Goal: Transaction & Acquisition: Purchase product/service

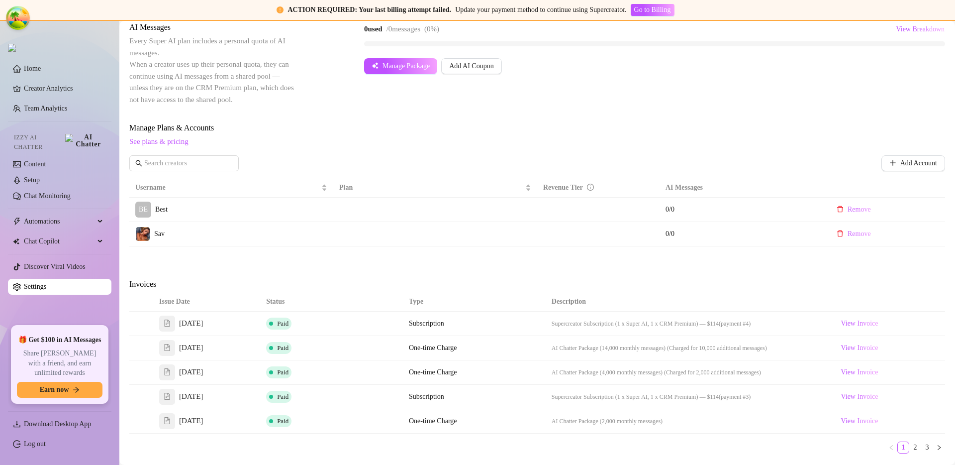
scroll to position [338, 0]
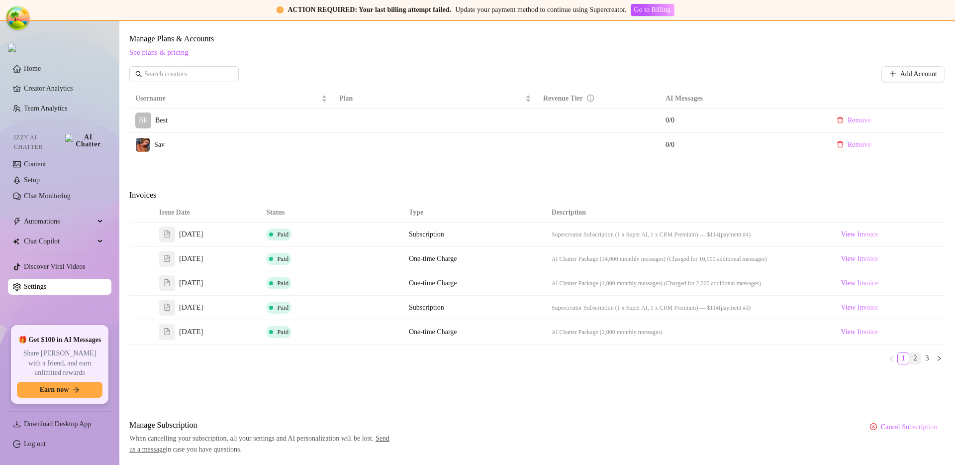
click at [911, 358] on link "2" at bounding box center [915, 358] width 11 height 11
click at [922, 358] on link "3" at bounding box center [927, 358] width 11 height 11
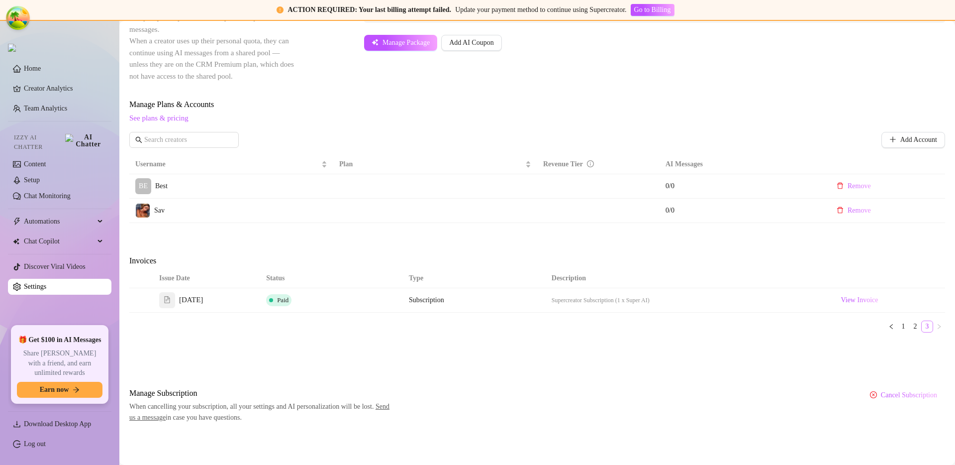
scroll to position [272, 0]
click at [898, 322] on link "1" at bounding box center [903, 326] width 11 height 11
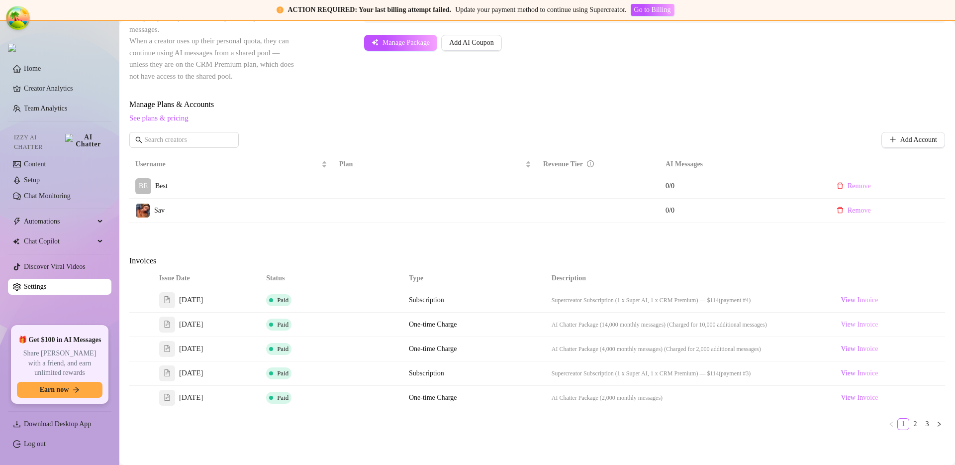
click at [848, 324] on span "View Invoice" at bounding box center [859, 324] width 37 height 11
click at [857, 346] on span "View Invoice" at bounding box center [859, 348] width 37 height 11
click at [854, 304] on span "View Invoice" at bounding box center [859, 299] width 37 height 11
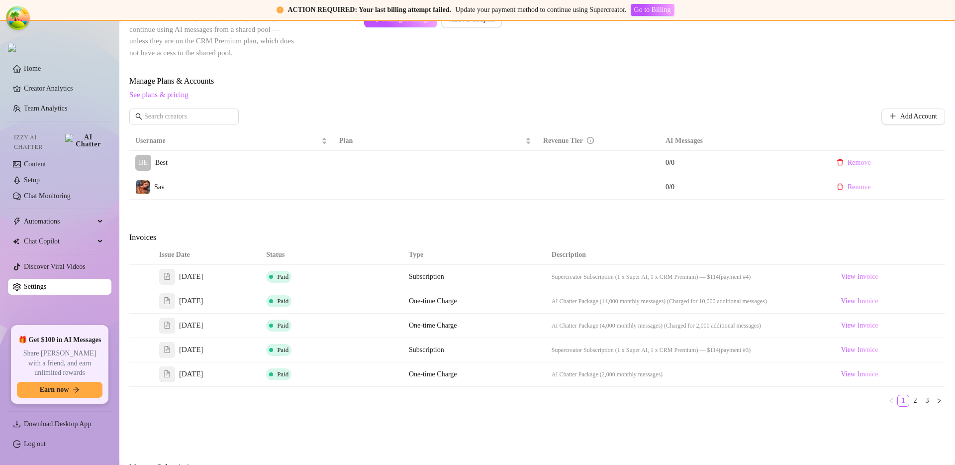
scroll to position [370, 0]
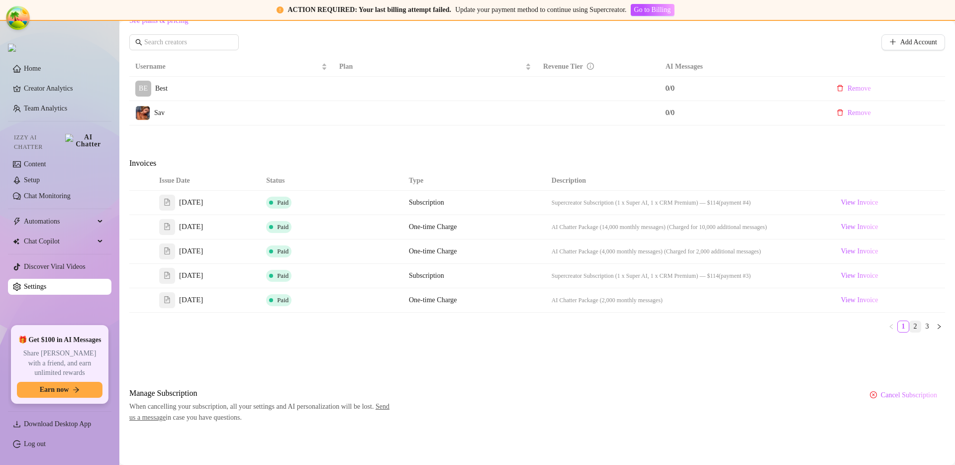
click at [910, 321] on link "2" at bounding box center [915, 326] width 11 height 11
click at [848, 254] on span "View Invoice" at bounding box center [859, 251] width 37 height 11
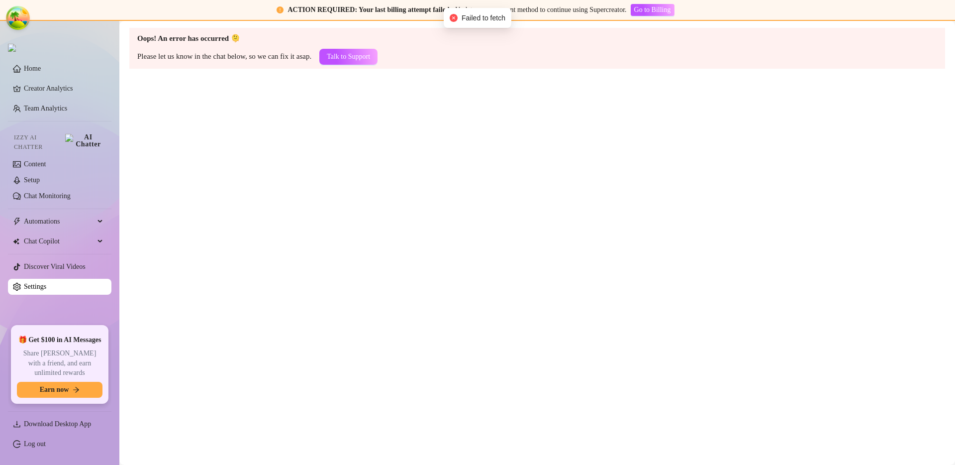
scroll to position [0, 0]
click at [447, 172] on main "Oops! An error has occurred 🫠 Please let us know in the chat below, so we can f…" at bounding box center [537, 243] width 836 height 444
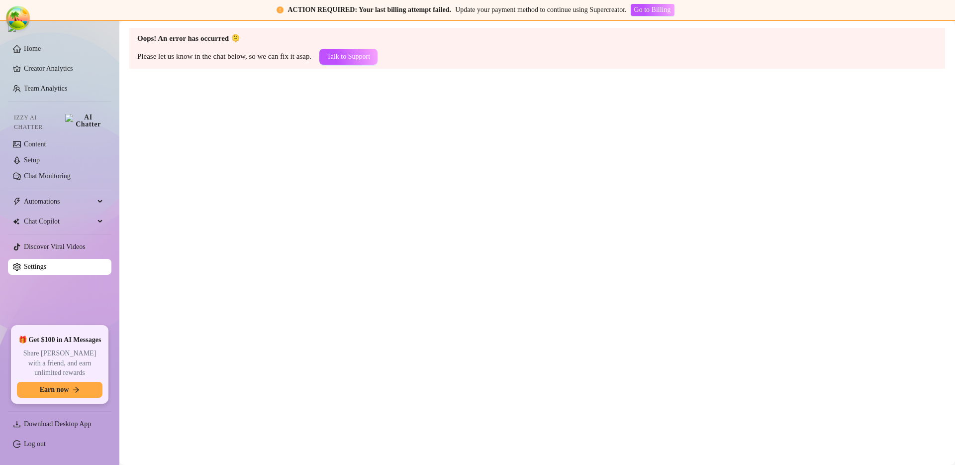
click at [510, 153] on main "Oops! An error has occurred 🫠 Please let us know in the chat below, so we can f…" at bounding box center [537, 243] width 836 height 444
click at [641, 188] on main "Oops! An error has occurred 🫠 Please let us know in the chat below, so we can f…" at bounding box center [537, 243] width 836 height 444
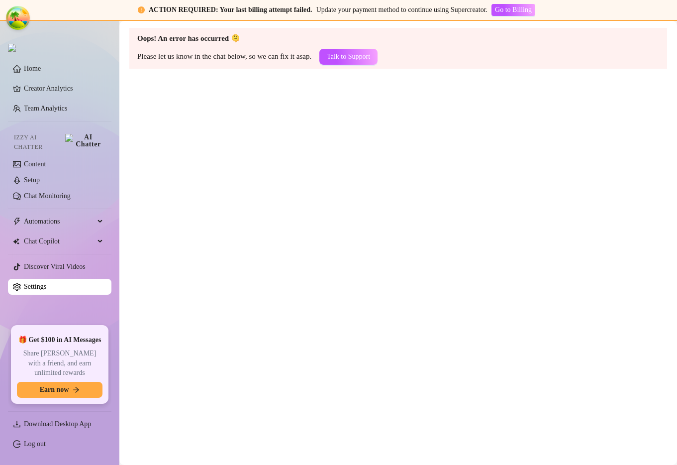
click at [605, 342] on main "Oops! An error has occurred 🫠 Please let us know in the chat below, so we can f…" at bounding box center [398, 243] width 558 height 444
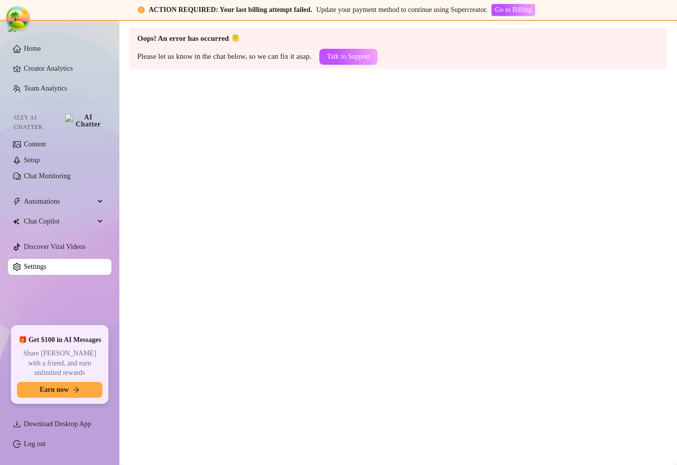
click at [551, 202] on main "Oops! An error has occurred 🫠 Please let us know in the chat below, so we can f…" at bounding box center [398, 243] width 558 height 444
click at [529, 190] on main "Oops! An error has occurred 🫠 Please let us know in the chat below, so we can f…" at bounding box center [398, 243] width 558 height 444
click at [558, 248] on main "Oops! An error has occurred 🫠 Please let us know in the chat below, so we can f…" at bounding box center [398, 243] width 558 height 444
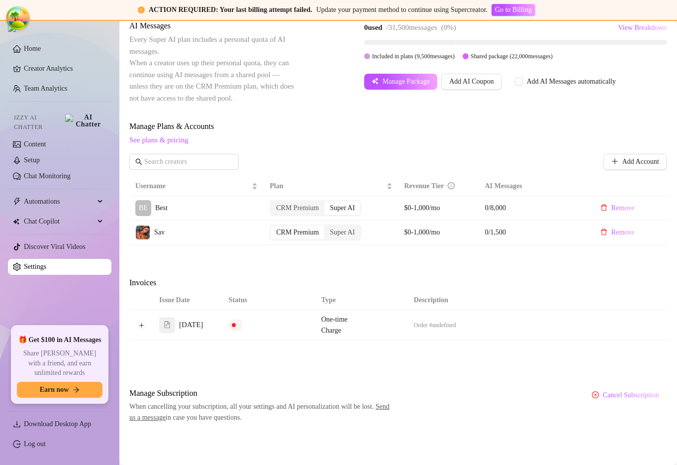
scroll to position [313, 0]
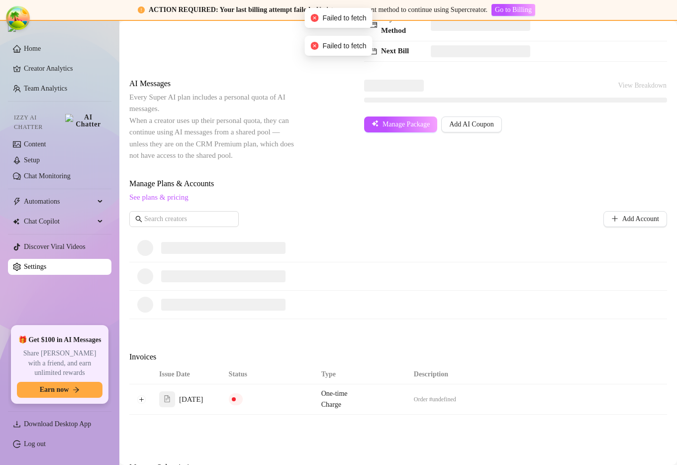
scroll to position [283, 0]
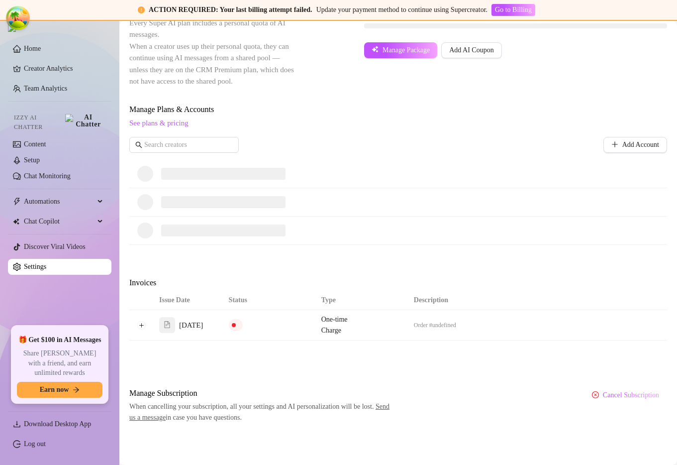
click at [446, 379] on div "Attention: Payment Failed There was a problem with a recent payment. Please ret…" at bounding box center [398, 115] width 538 height 615
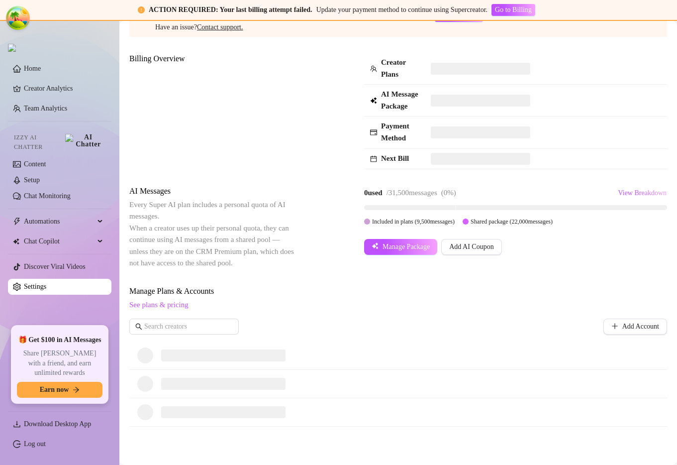
scroll to position [186, 0]
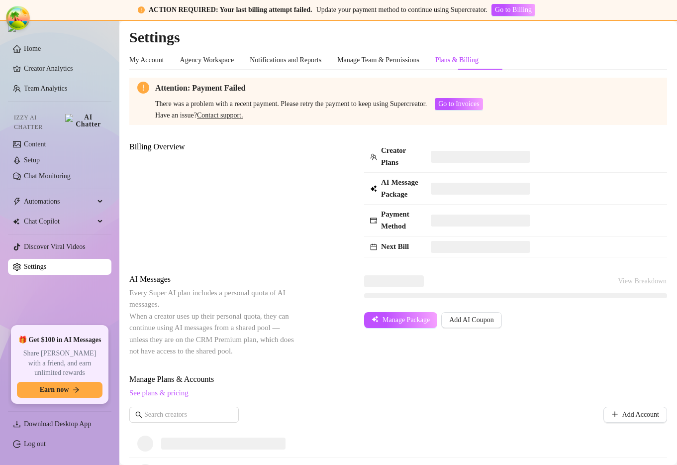
scroll to position [186, 0]
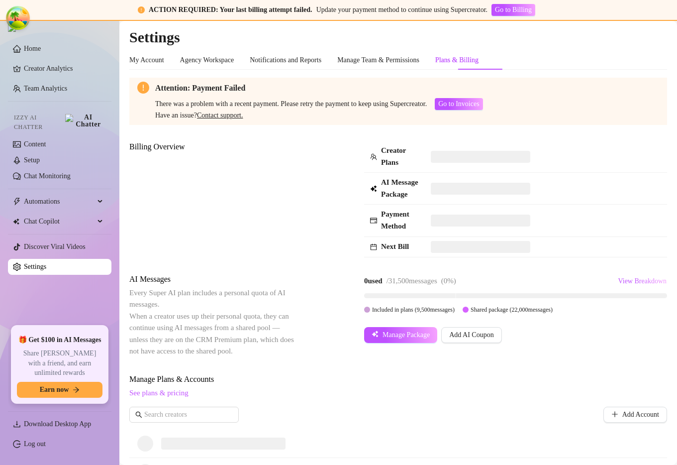
scroll to position [186, 0]
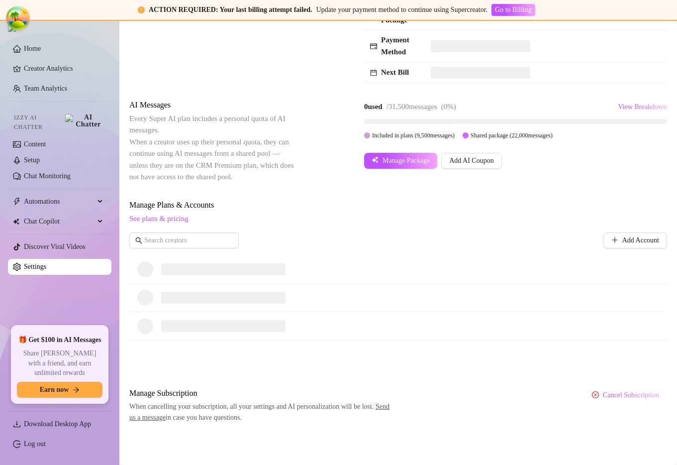
click at [521, 189] on div "Attention: Payment Failed There was a problem with a recent payment. Please ret…" at bounding box center [398, 162] width 538 height 519
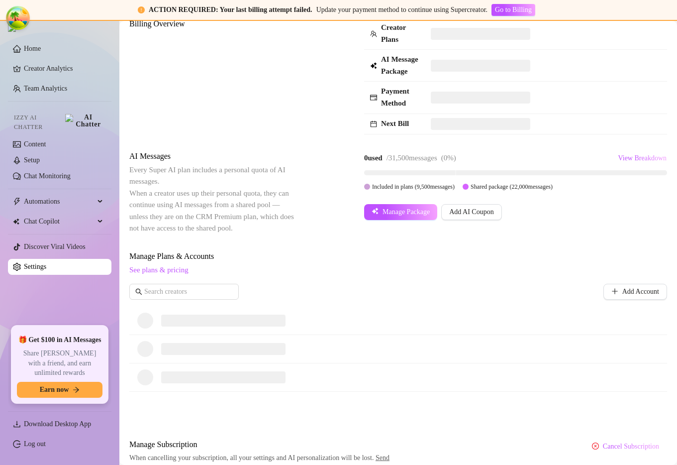
scroll to position [186, 0]
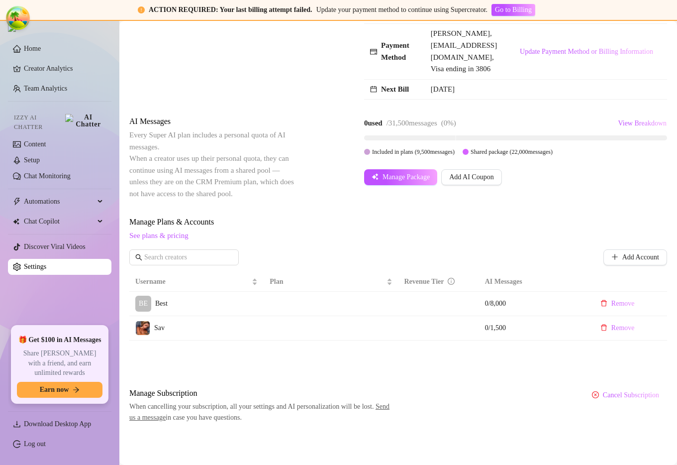
click at [308, 166] on div "AI Messages Every Super AI plan includes a personal quota of AI messages. When …" at bounding box center [398, 157] width 538 height 84
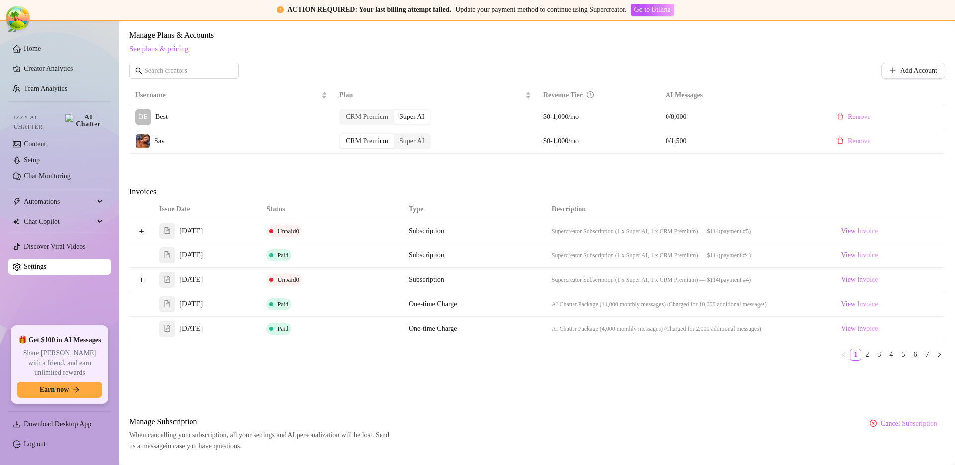
scroll to position [280, 0]
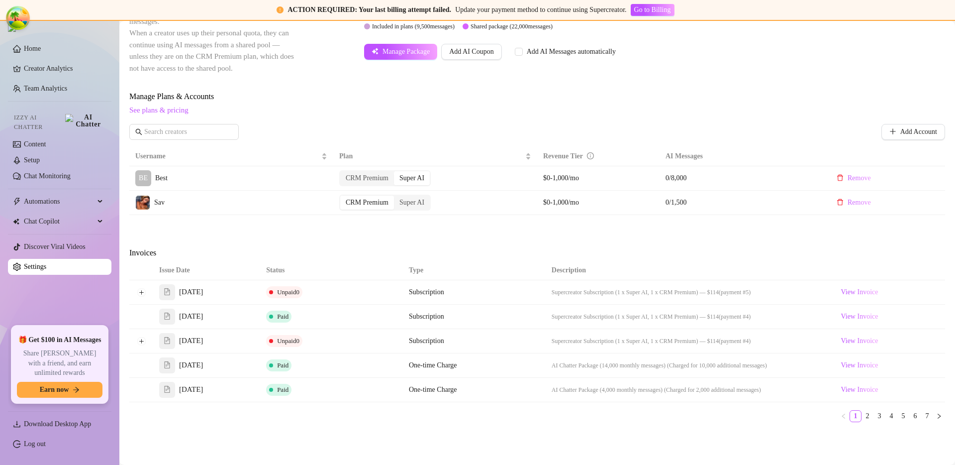
click at [332, 264] on th "Status" at bounding box center [331, 270] width 143 height 19
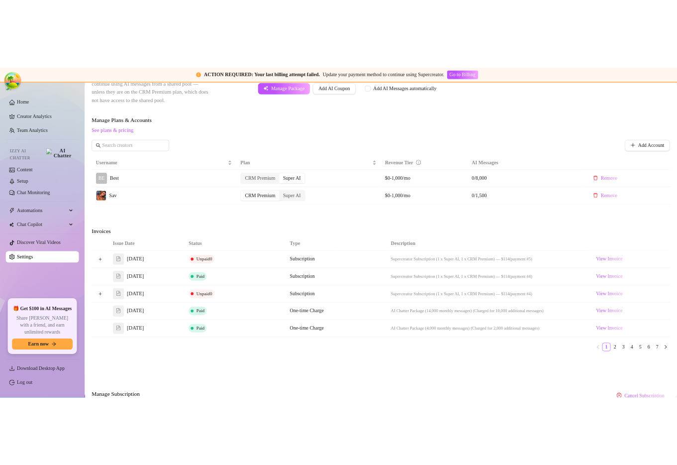
scroll to position [303, 0]
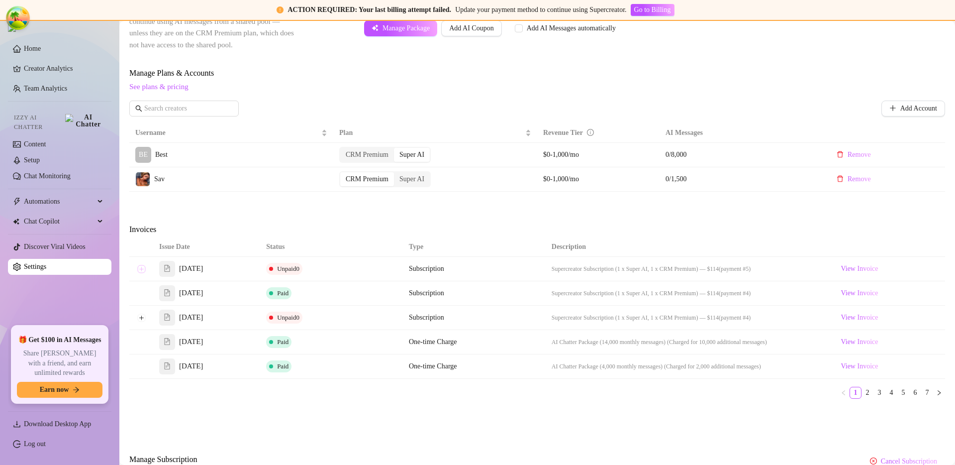
click at [144, 271] on button "Expand row" at bounding box center [141, 269] width 8 height 8
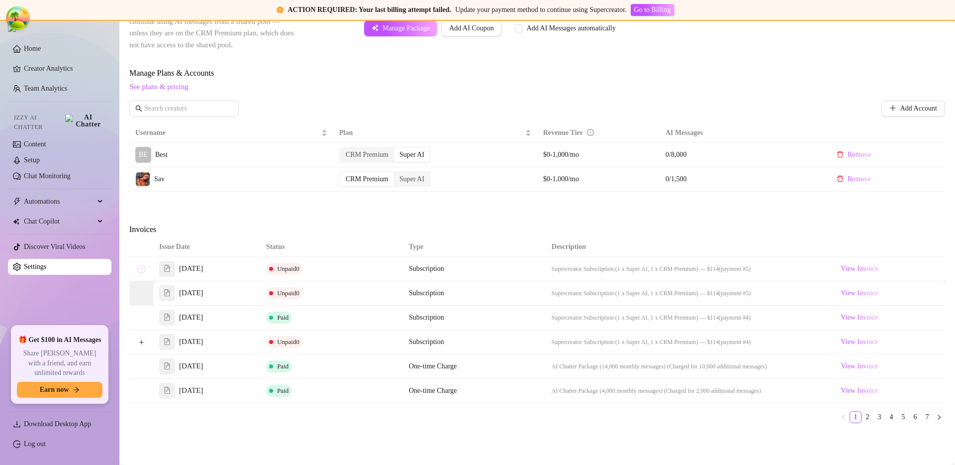
click at [141, 269] on button "Collapse row" at bounding box center [141, 269] width 8 height 8
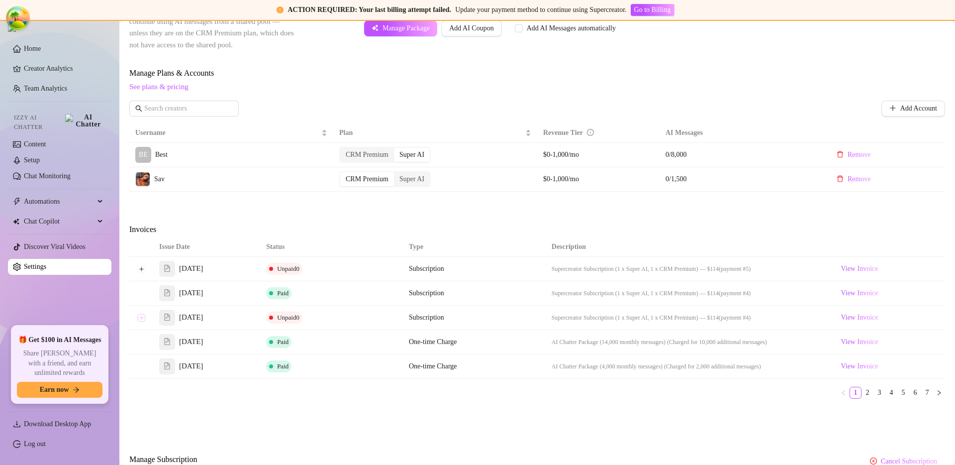
click at [143, 318] on button "Expand row" at bounding box center [141, 317] width 8 height 8
click at [143, 317] on button "Collapse row" at bounding box center [141, 317] width 8 height 8
click at [677, 392] on link "2" at bounding box center [867, 392] width 11 height 11
click at [140, 318] on button "Expand row" at bounding box center [141, 317] width 8 height 8
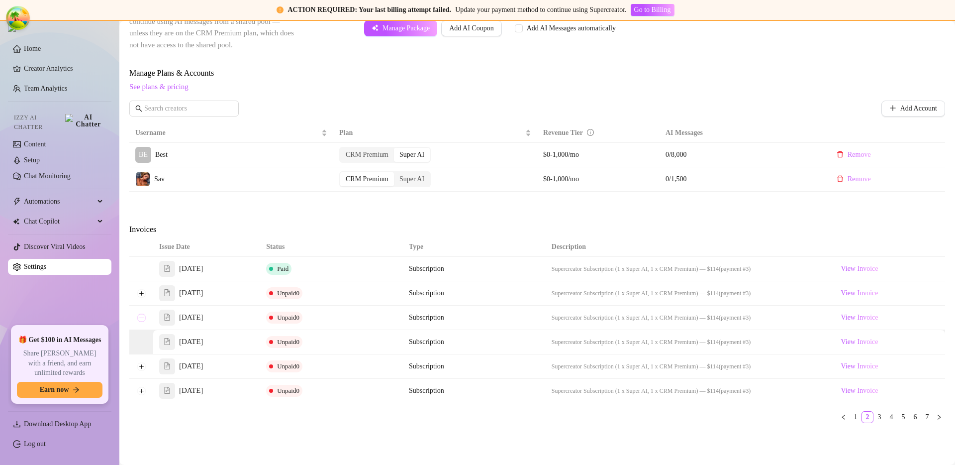
click at [140, 318] on button "Collapse row" at bounding box center [141, 317] width 8 height 8
click at [144, 293] on button "Expand row" at bounding box center [141, 293] width 8 height 8
click at [144, 293] on button "Collapse row" at bounding box center [141, 293] width 8 height 8
click at [677, 400] on div "Issue Date Status Type Description Sep 11, 2025 Paid Subscription Supercreator …" at bounding box center [537, 321] width 816 height 169
click at [293, 314] on span "Unpaid 0" at bounding box center [288, 316] width 22 height 7
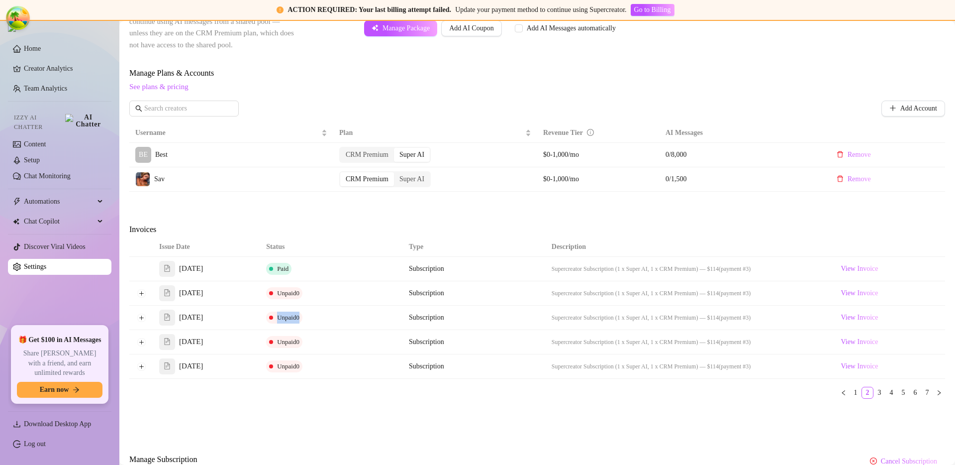
click at [294, 314] on span "Unpaid 0" at bounding box center [288, 316] width 22 height 7
click at [393, 401] on div "Issue Date Status Type Description Sep 11, 2025 Paid Subscription Supercreator …" at bounding box center [537, 321] width 816 height 169
click at [144, 293] on button "Expand row" at bounding box center [141, 293] width 8 height 8
click at [144, 293] on button "Collapse row" at bounding box center [141, 293] width 8 height 8
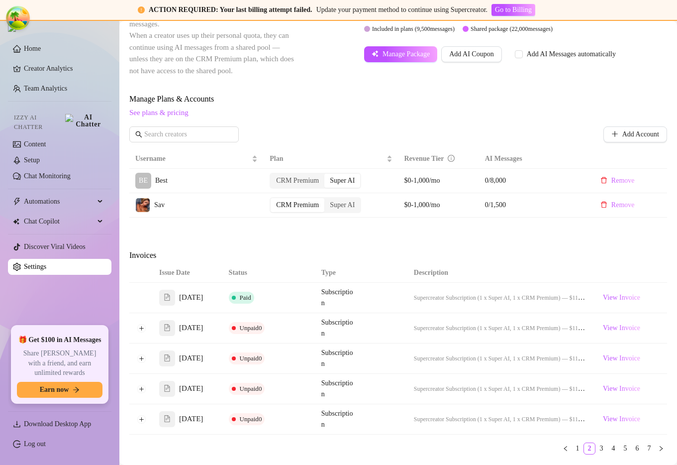
scroll to position [365, 0]
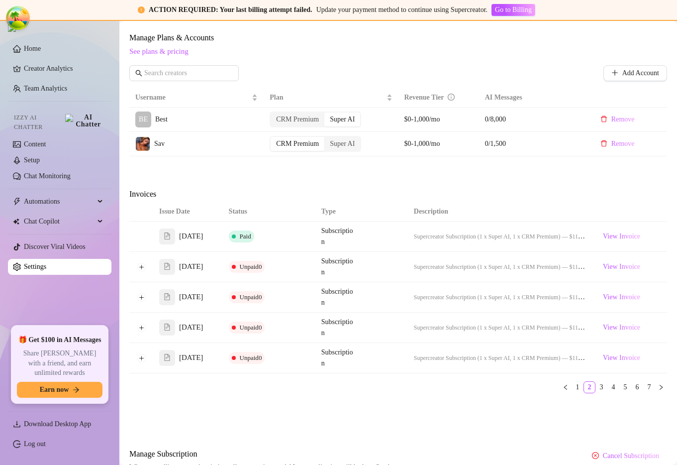
click at [482, 217] on div "Attention: Payment Failed There was a problem with a recent payment. Please ret…" at bounding box center [398, 98] width 538 height 771
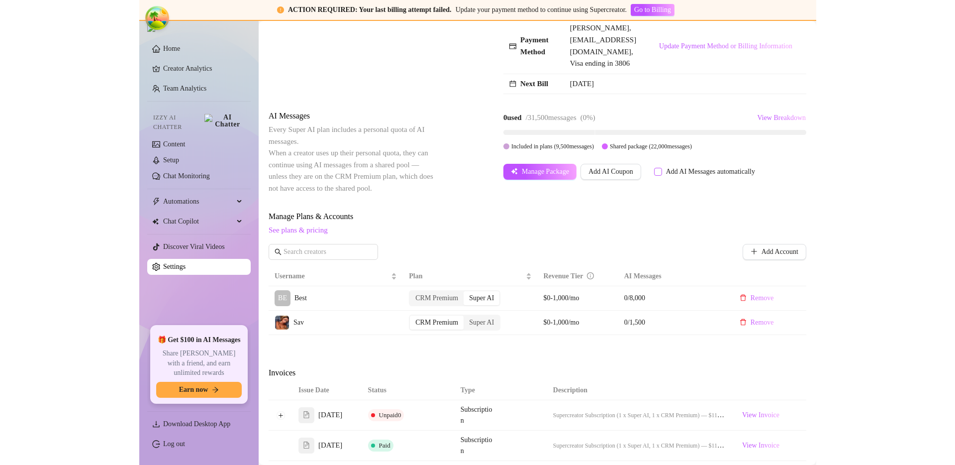
scroll to position [468, 0]
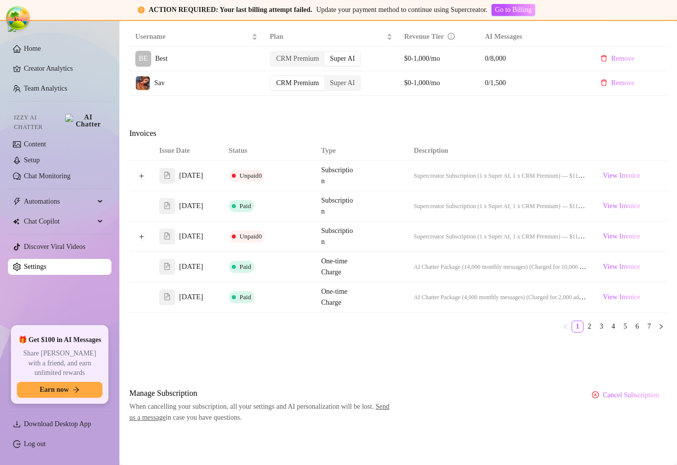
click at [448, 340] on div "Issue Date Status Type Description Sep 11, 2025 Unpaid 0 Subscription Supercrea…" at bounding box center [398, 240] width 538 height 199
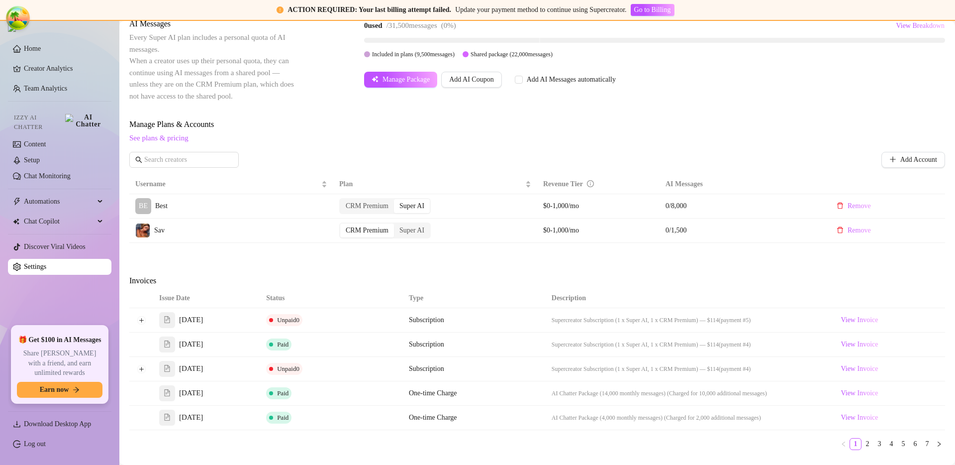
scroll to position [370, 0]
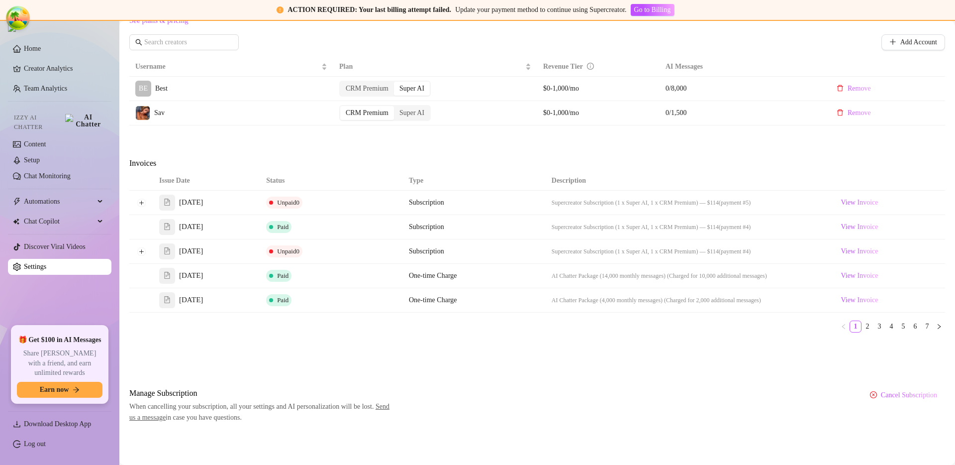
click at [547, 358] on div "Attention: Payment Failed There was a problem with a recent payment. Please ret…" at bounding box center [537, 65] width 816 height 715
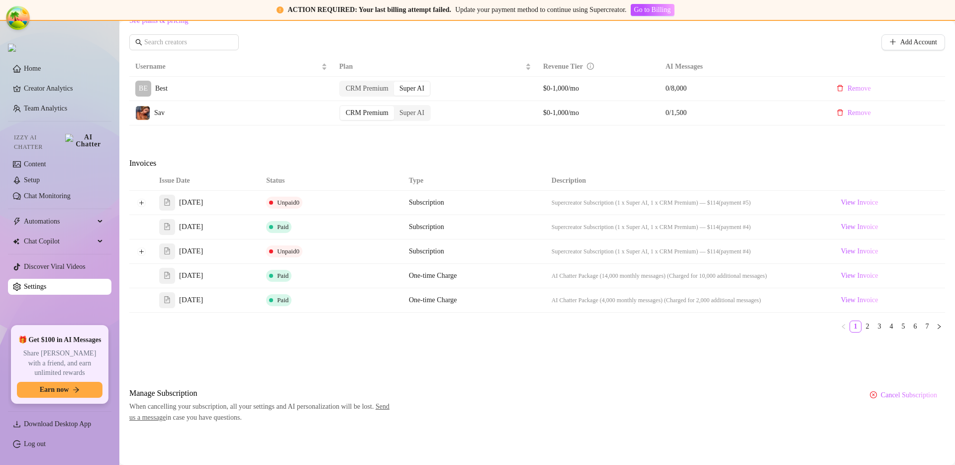
click at [617, 346] on div "Attention: Payment Failed There was a problem with a recent payment. Please ret…" at bounding box center [537, 65] width 816 height 715
click at [677, 327] on link "4" at bounding box center [891, 326] width 11 height 11
click at [677, 327] on link "1" at bounding box center [855, 326] width 11 height 11
click at [141, 200] on button "Expand row" at bounding box center [141, 202] width 8 height 8
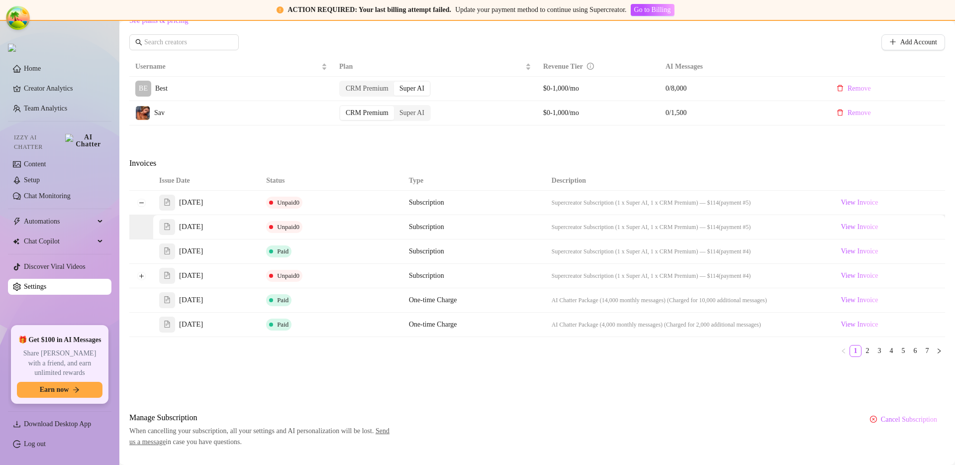
click at [299, 202] on span "Unpaid 0" at bounding box center [288, 201] width 22 height 7
click at [145, 202] on button "Collapse row" at bounding box center [141, 202] width 8 height 8
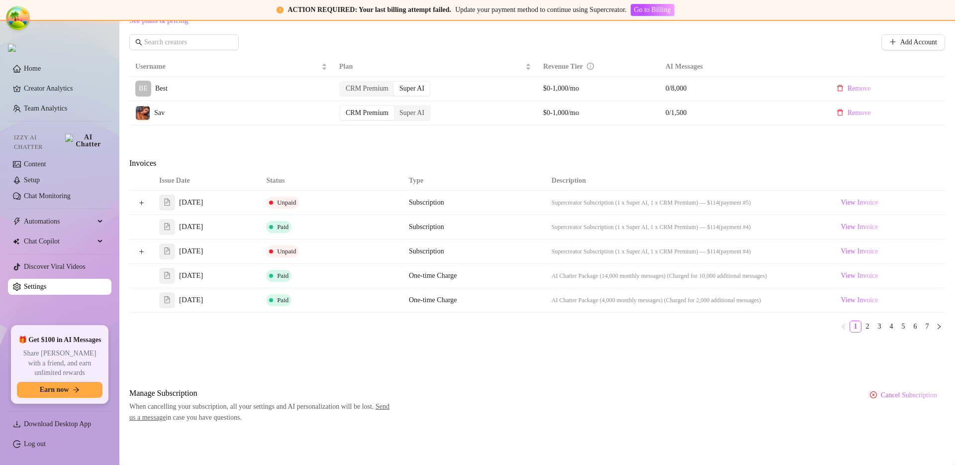
click at [384, 188] on th "Status" at bounding box center [331, 180] width 143 height 19
click at [677, 203] on div "View Invoice" at bounding box center [888, 202] width 102 height 12
click at [677, 202] on span "View Invoice" at bounding box center [859, 202] width 37 height 11
click at [395, 144] on div "Attention: Payment Failed There was a problem with a recent payment. Please ret…" at bounding box center [537, 65] width 816 height 715
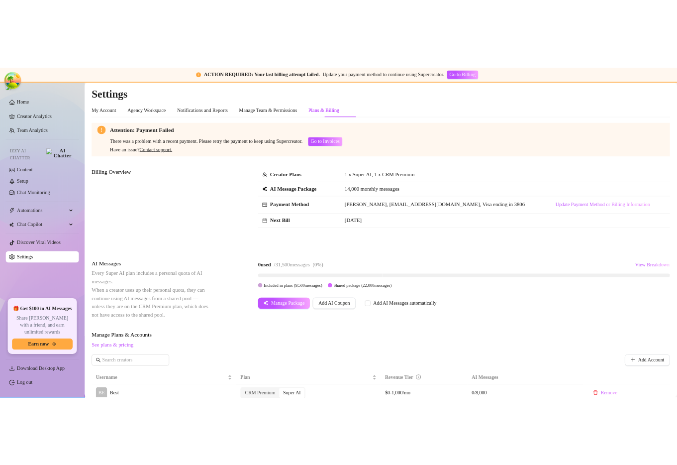
scroll to position [370, 0]
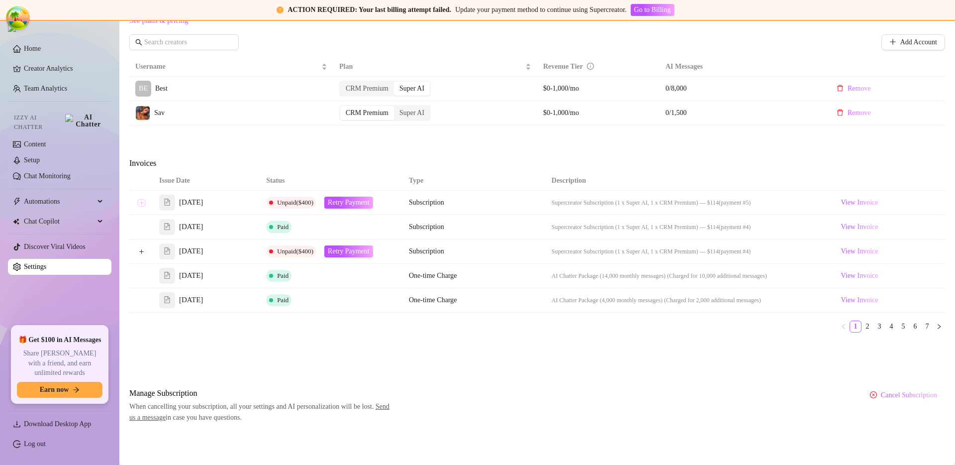
click at [143, 200] on button "Expand row" at bounding box center [141, 202] width 8 height 8
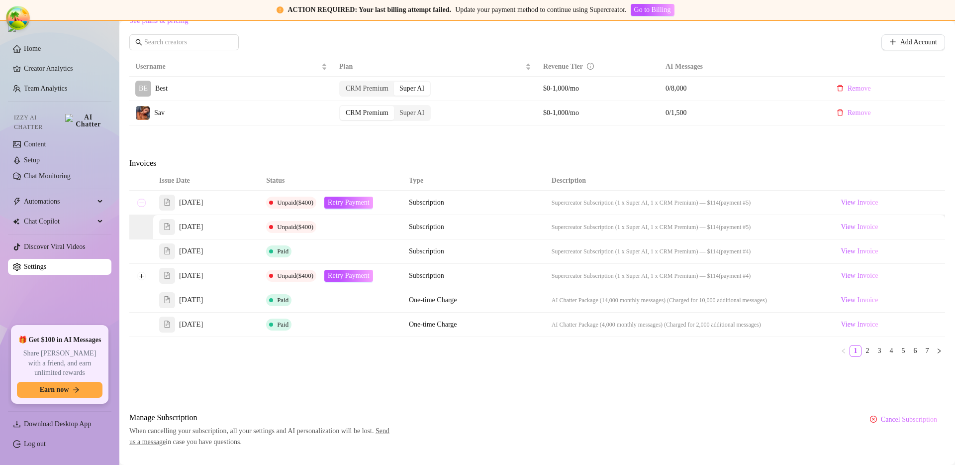
click at [141, 200] on button "Collapse row" at bounding box center [141, 202] width 8 height 8
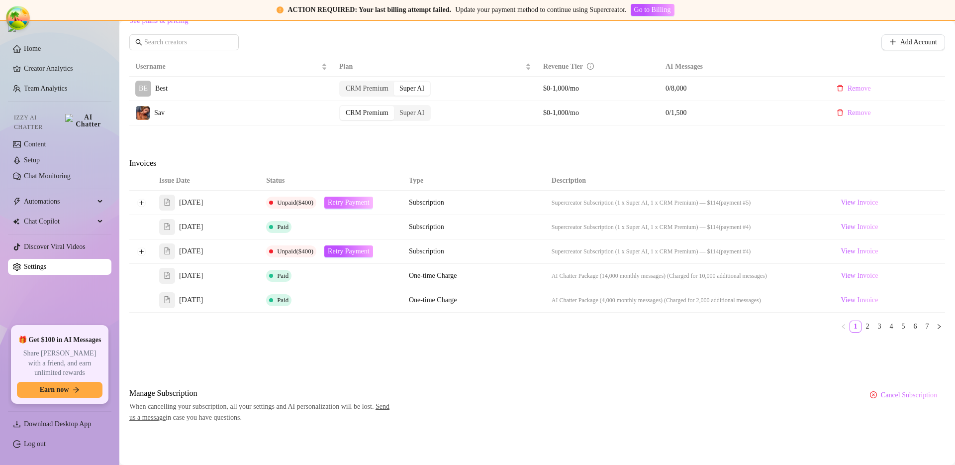
click at [342, 205] on span "Retry Payment" at bounding box center [349, 202] width 42 height 8
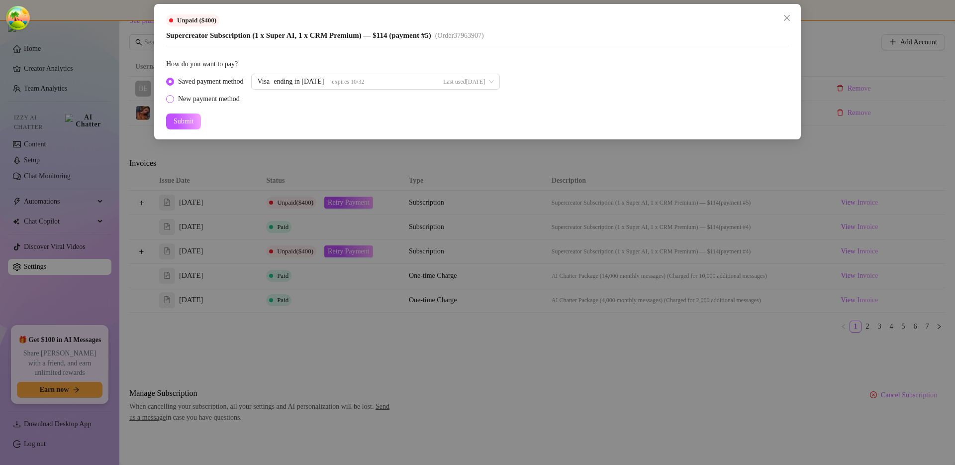
click at [234, 102] on div "New payment method" at bounding box center [209, 99] width 62 height 11
click at [173, 102] on input "New payment method" at bounding box center [171, 100] width 4 height 6
radio input "true"
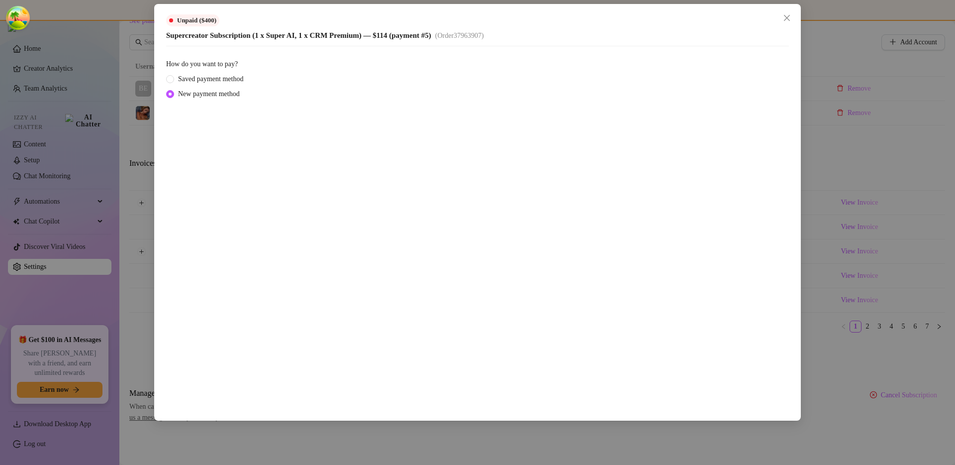
click at [911, 194] on div "Unpaid ($400) Supercreator Subscription (1 x Super AI, 1 x CRM Premium) — $114 …" at bounding box center [477, 232] width 955 height 465
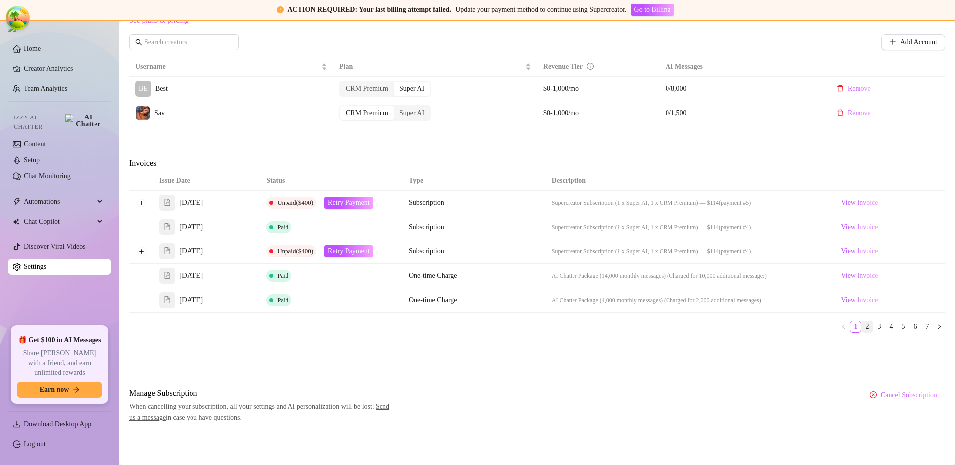
click at [862, 328] on link "2" at bounding box center [867, 326] width 11 height 11
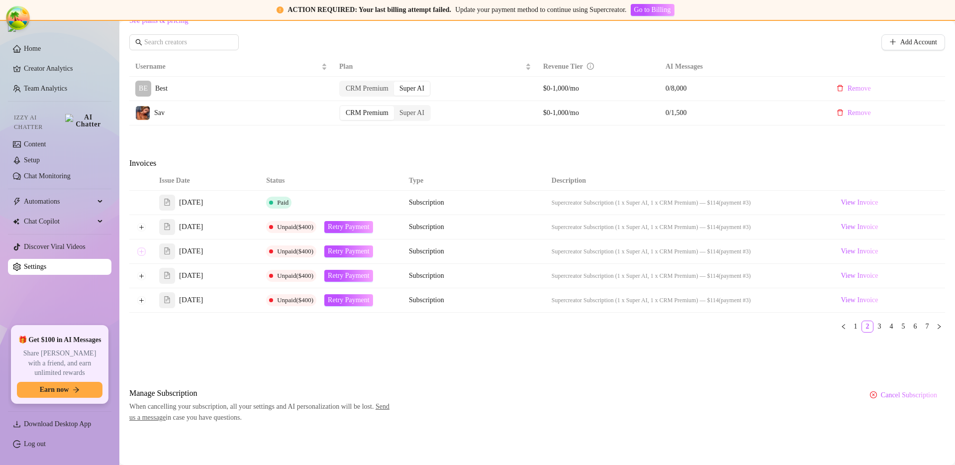
click at [137, 251] on button "Expand row" at bounding box center [141, 251] width 8 height 8
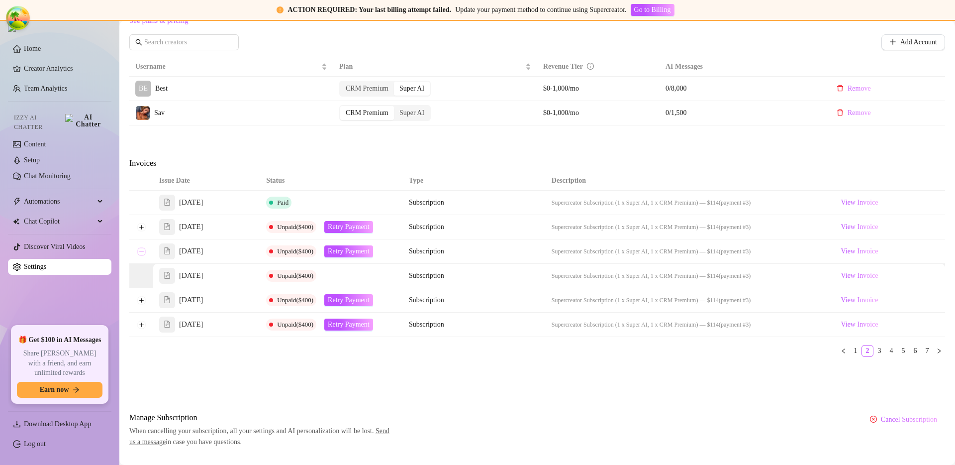
click at [139, 251] on button "Collapse row" at bounding box center [141, 251] width 8 height 8
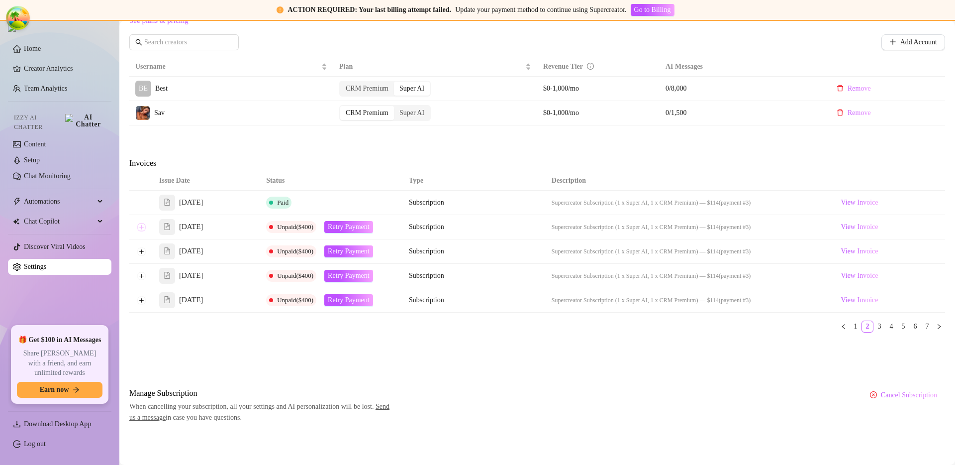
click at [143, 229] on button "Expand row" at bounding box center [141, 227] width 8 height 8
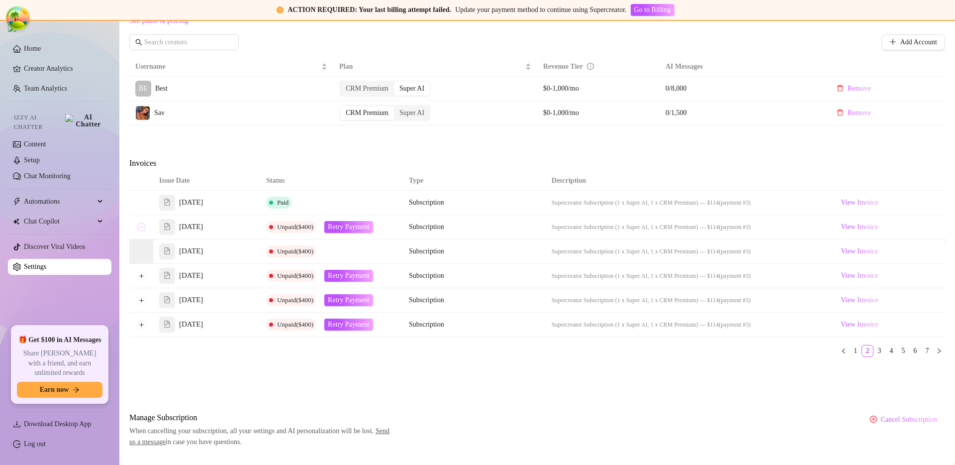
click at [143, 229] on button "Collapse row" at bounding box center [141, 227] width 8 height 8
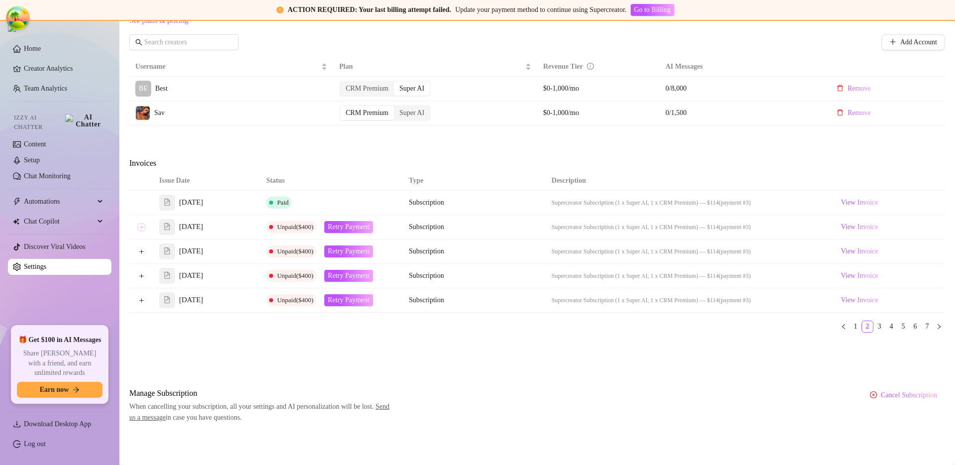
click at [143, 229] on button "Expand row" at bounding box center [141, 227] width 8 height 8
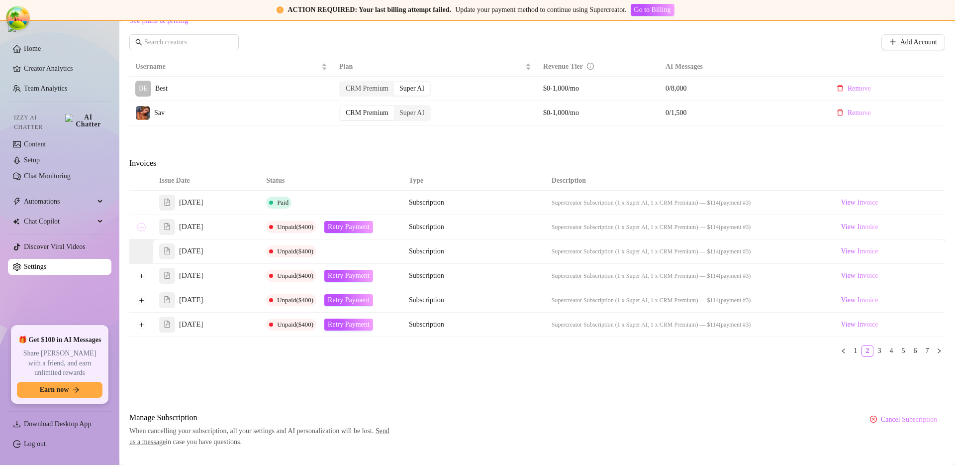
click at [143, 229] on button "Collapse row" at bounding box center [141, 227] width 8 height 8
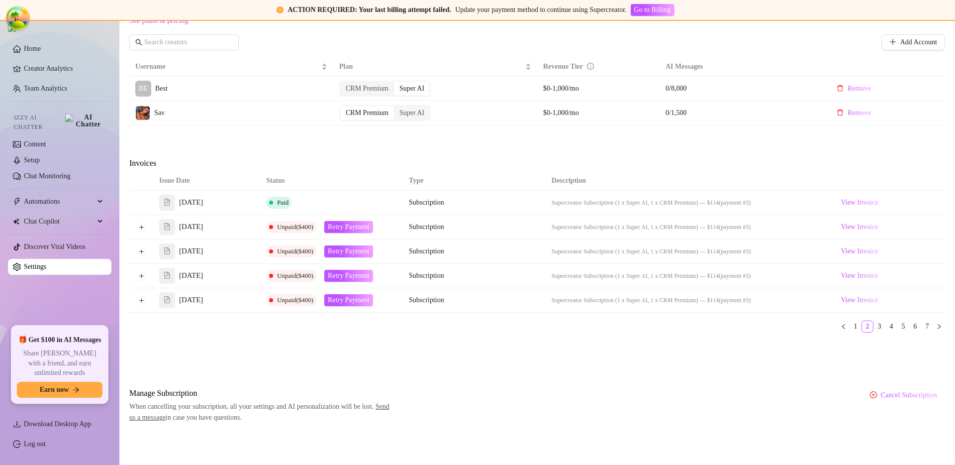
drag, startPoint x: 487, startPoint y: 387, endPoint x: 593, endPoint y: 369, distance: 107.4
click at [489, 386] on div "Attention: Payment Failed There was a problem with a recent payment. Please ret…" at bounding box center [537, 65] width 816 height 715
click at [874, 325] on link "3" at bounding box center [879, 326] width 11 height 11
click at [142, 275] on button "Expand row" at bounding box center [141, 276] width 8 height 8
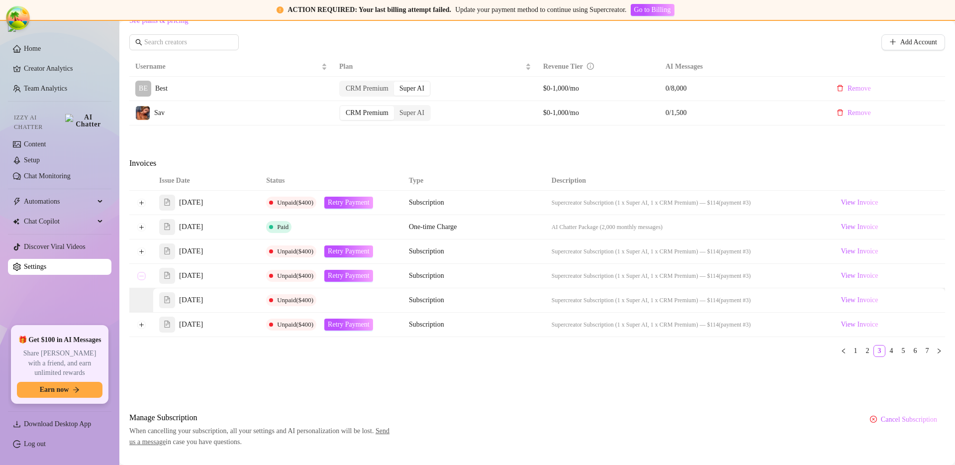
click at [142, 275] on button "Collapse row" at bounding box center [141, 276] width 8 height 8
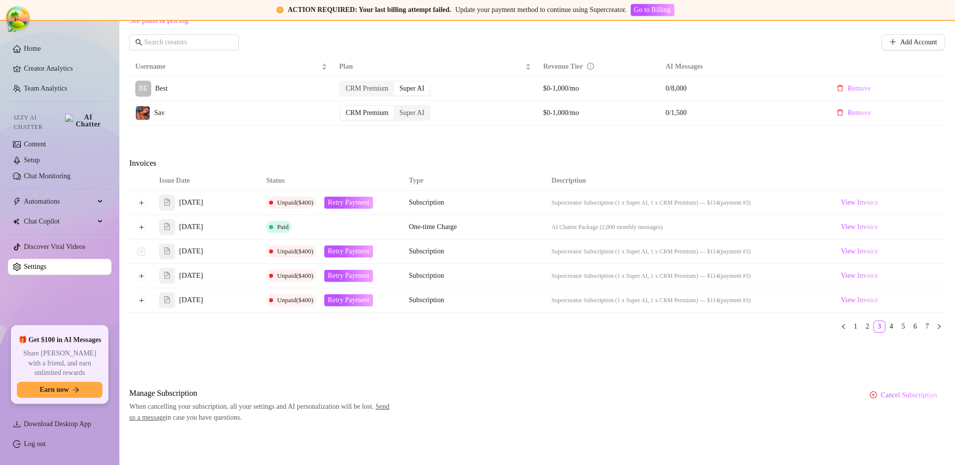
click at [144, 253] on button "Expand row" at bounding box center [141, 251] width 8 height 8
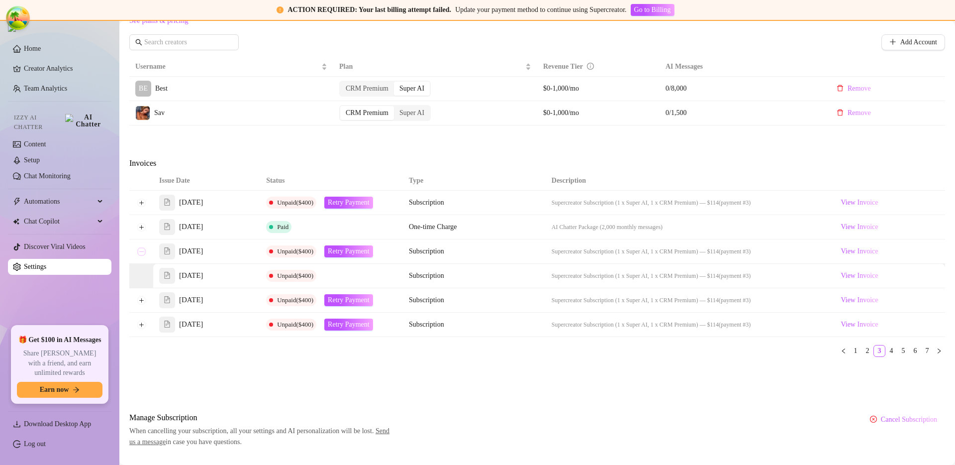
click at [145, 252] on button "Collapse row" at bounding box center [141, 251] width 8 height 8
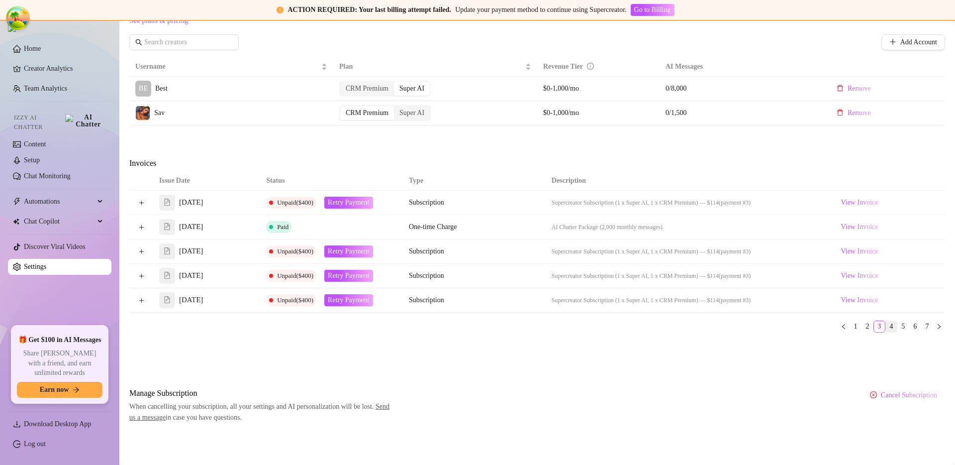
click at [886, 329] on link "4" at bounding box center [891, 326] width 11 height 11
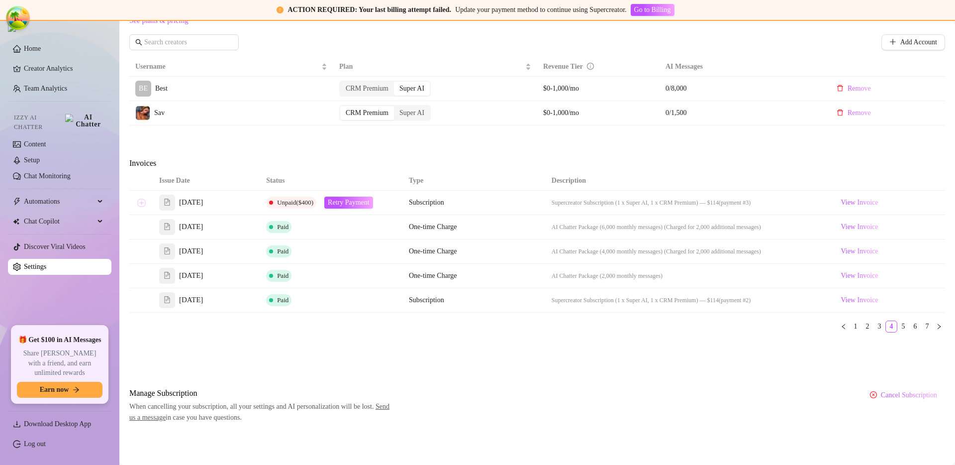
click at [140, 203] on button "Expand row" at bounding box center [141, 202] width 8 height 8
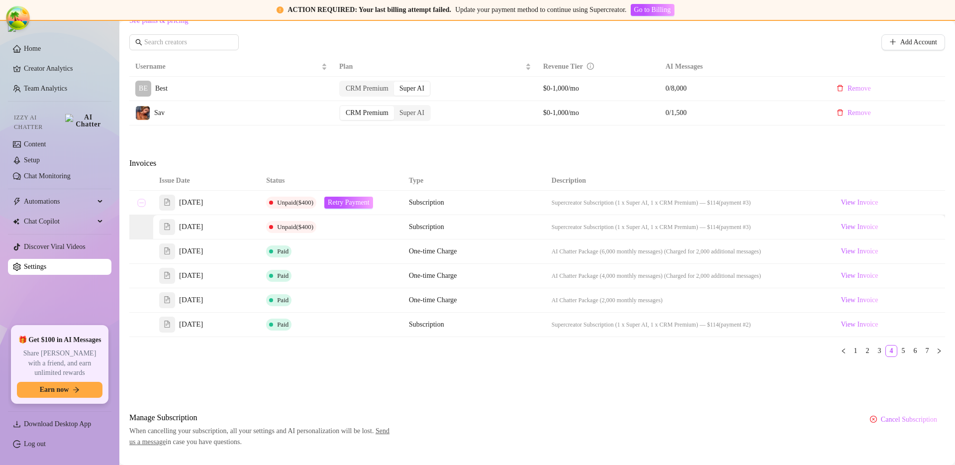
click at [140, 203] on button "Collapse row" at bounding box center [141, 202] width 8 height 8
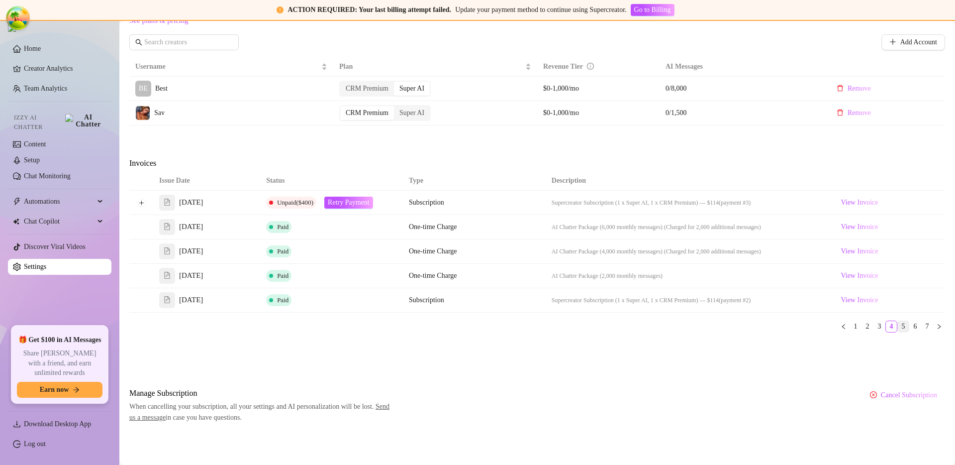
click at [898, 322] on link "5" at bounding box center [903, 326] width 11 height 11
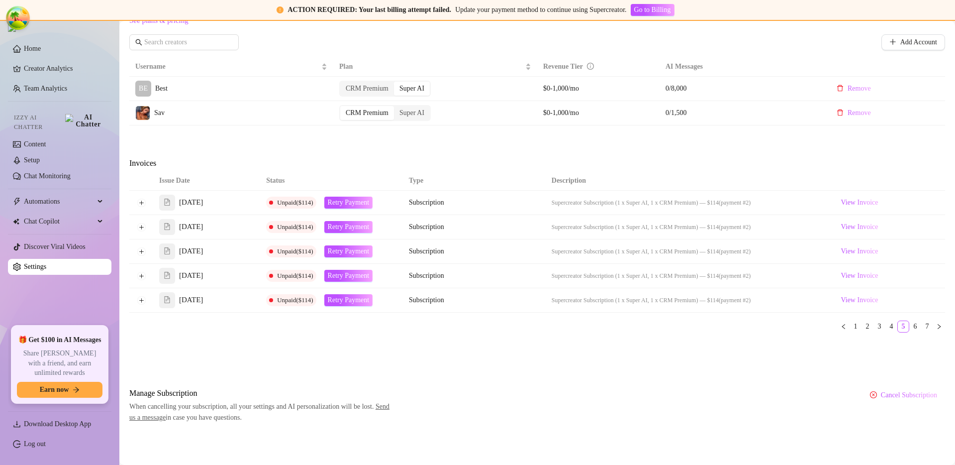
click at [146, 251] on td at bounding box center [141, 251] width 24 height 24
click at [146, 252] on td at bounding box center [141, 251] width 24 height 24
click at [144, 252] on button "Expand row" at bounding box center [141, 251] width 8 height 8
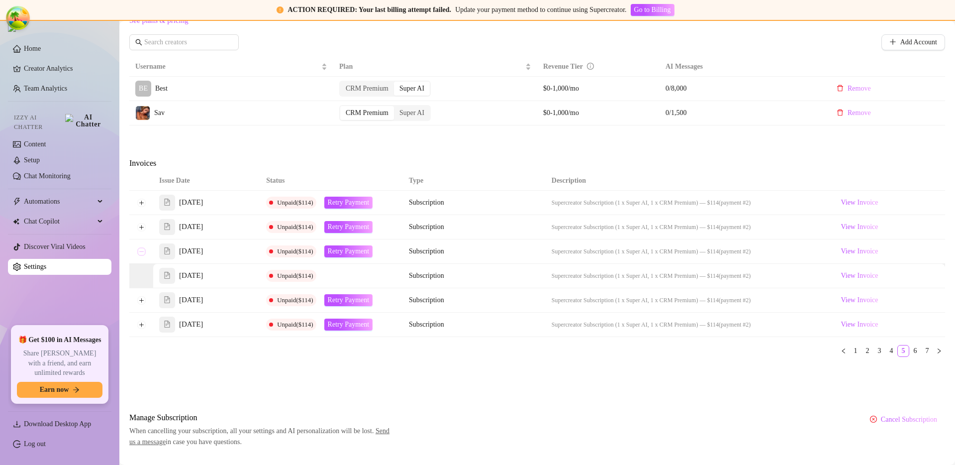
click at [144, 252] on button "Collapse row" at bounding box center [141, 251] width 8 height 8
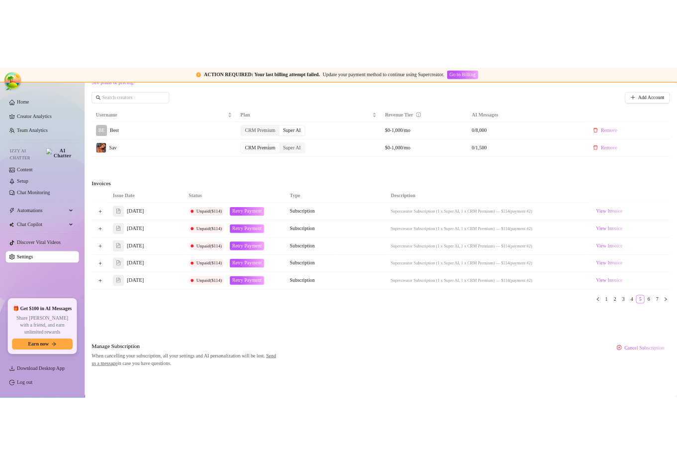
scroll to position [430, 0]
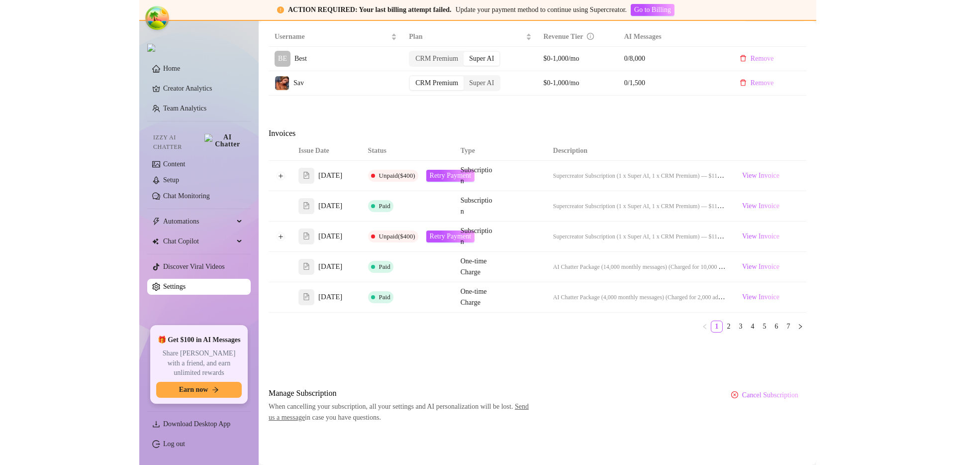
scroll to position [370, 0]
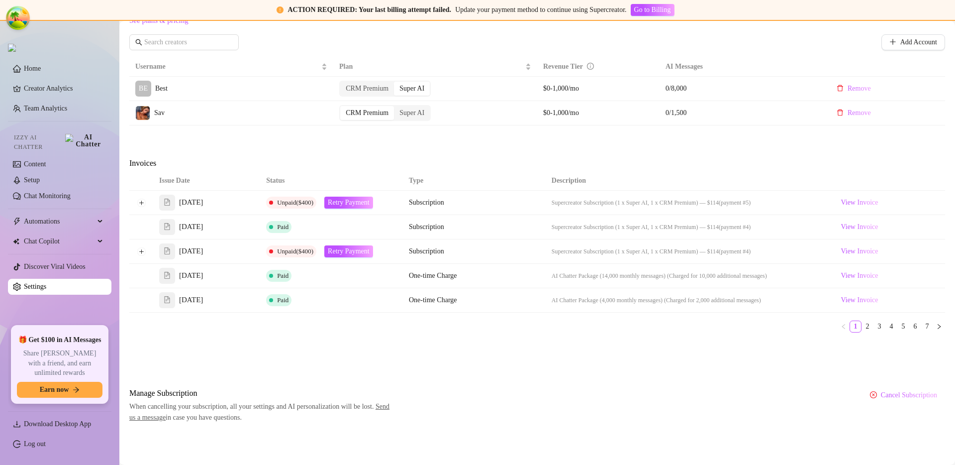
click at [578, 315] on div "Issue Date Status Type Description [DATE] Unpaid ($400) Retry Payment Subscript…" at bounding box center [537, 251] width 816 height 161
click at [526, 356] on div "Attention: Payment Failed There was a problem with a recent payment. Please ret…" at bounding box center [537, 65] width 816 height 715
click at [677, 327] on link "2" at bounding box center [867, 326] width 11 height 11
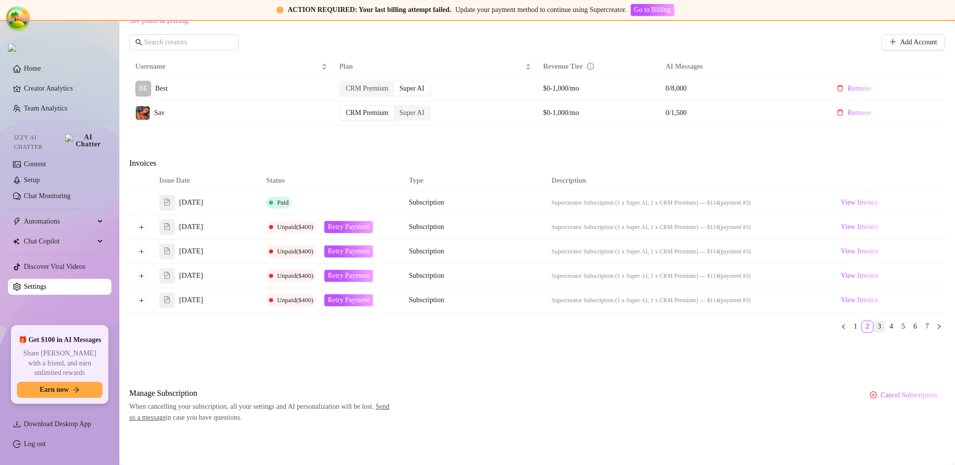
click at [677, 326] on link "3" at bounding box center [879, 326] width 11 height 11
click at [677, 328] on link "4" at bounding box center [891, 326] width 11 height 11
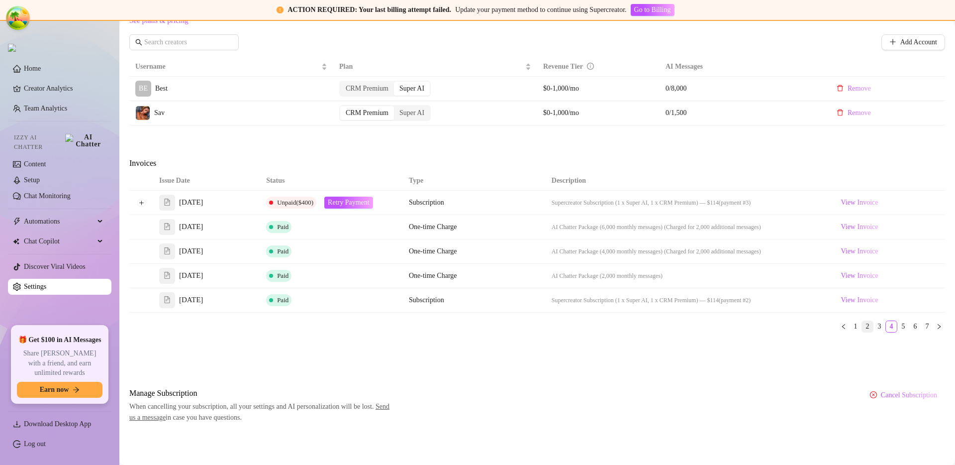
click at [677, 328] on link "2" at bounding box center [867, 326] width 11 height 11
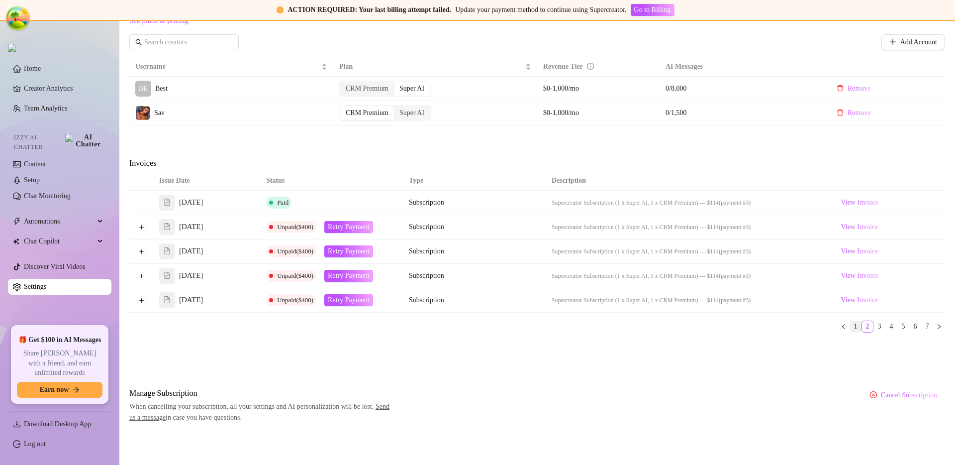
click at [677, 330] on link "1" at bounding box center [855, 326] width 11 height 11
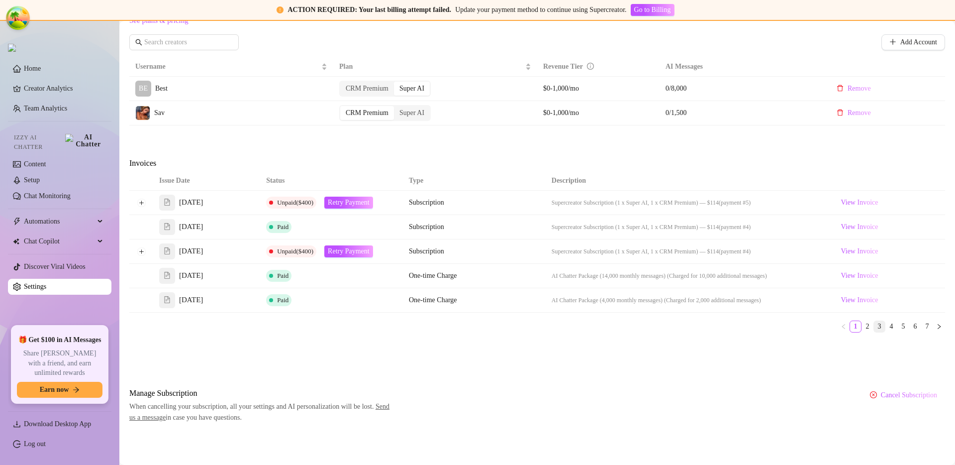
click at [677, 324] on link "3" at bounding box center [879, 326] width 11 height 11
click at [677, 325] on link "4" at bounding box center [891, 326] width 11 height 11
click at [677, 327] on link "5" at bounding box center [903, 326] width 11 height 11
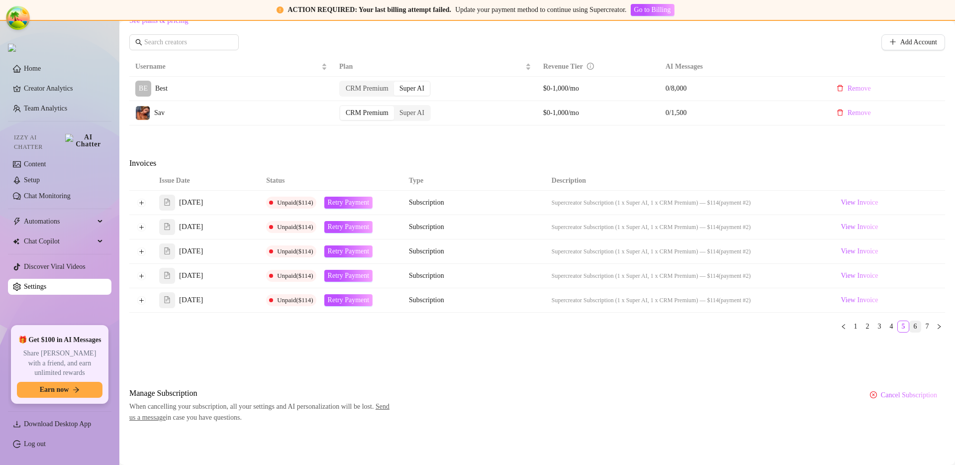
click at [677, 327] on link "6" at bounding box center [915, 326] width 11 height 11
click at [677, 327] on link "1" at bounding box center [855, 326] width 11 height 11
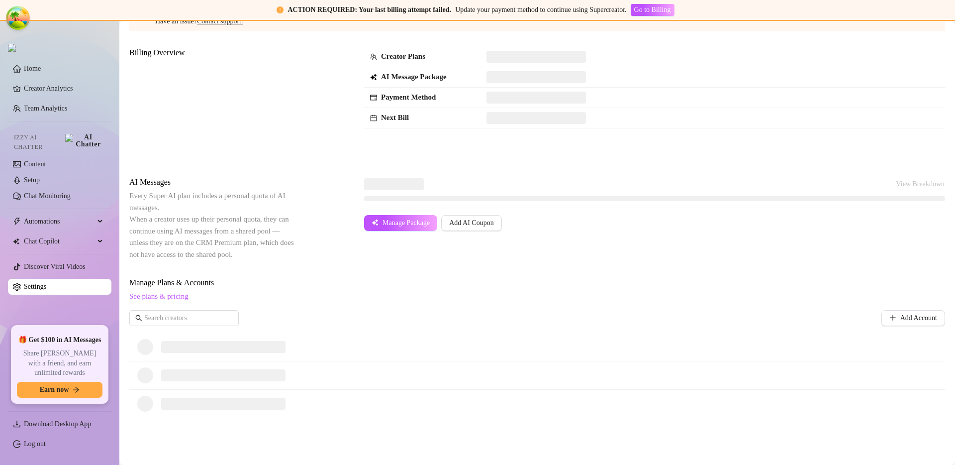
scroll to position [172, 0]
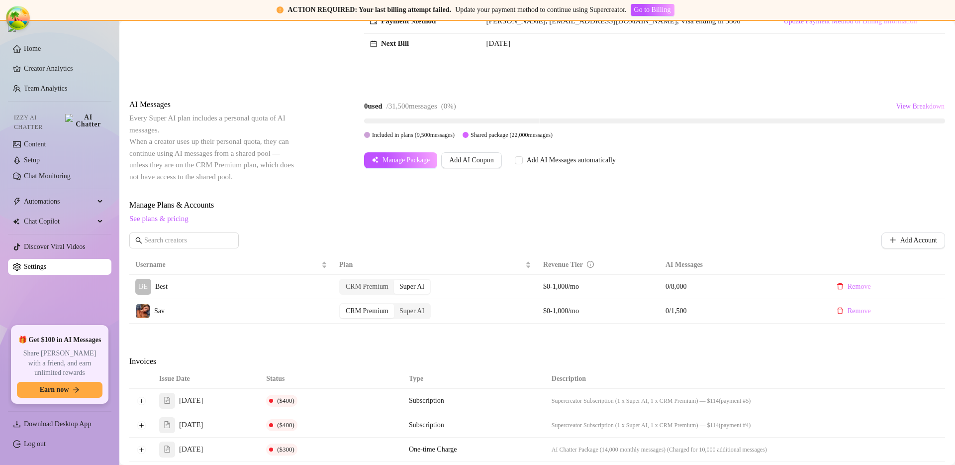
scroll to position [342, 0]
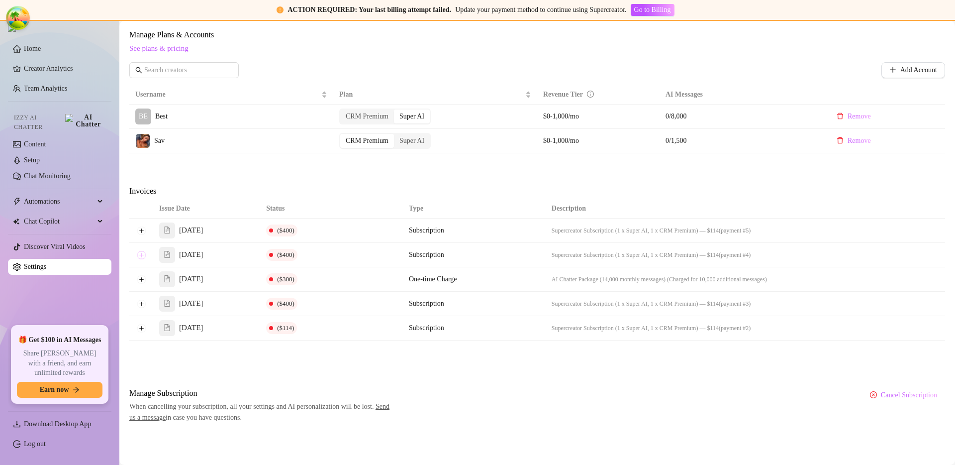
click at [138, 251] on button "Expand row" at bounding box center [141, 255] width 8 height 8
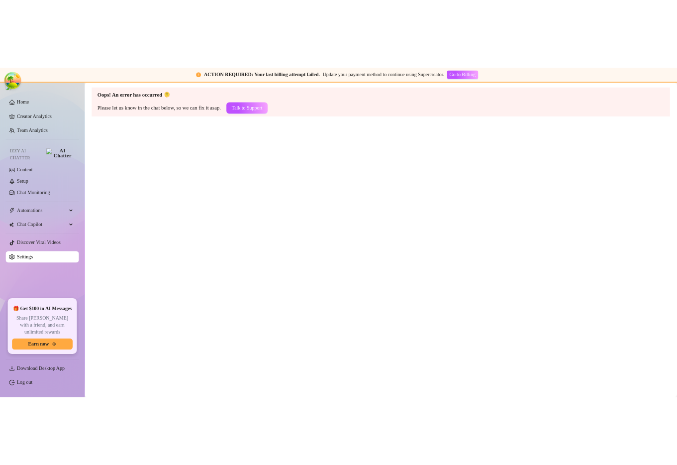
scroll to position [0, 0]
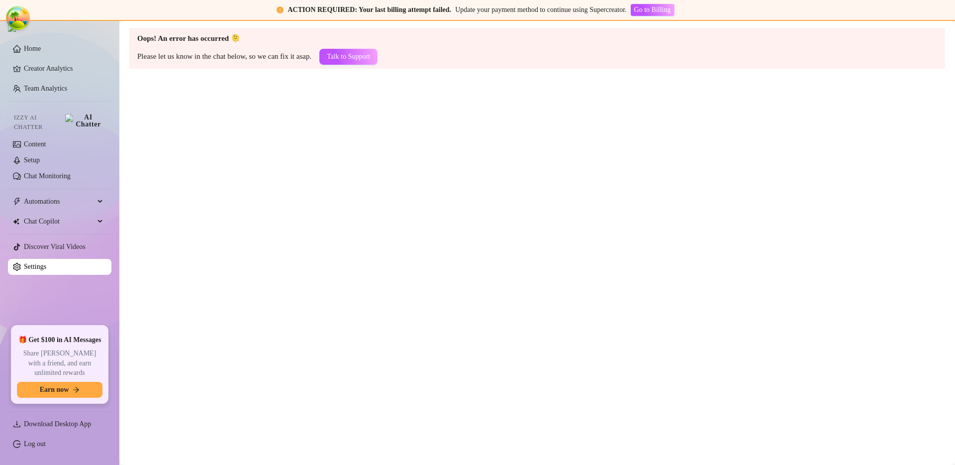
click at [628, 248] on main "Oops! An error has occurred 🫠 Please let us know in the chat below, so we can f…" at bounding box center [537, 243] width 836 height 444
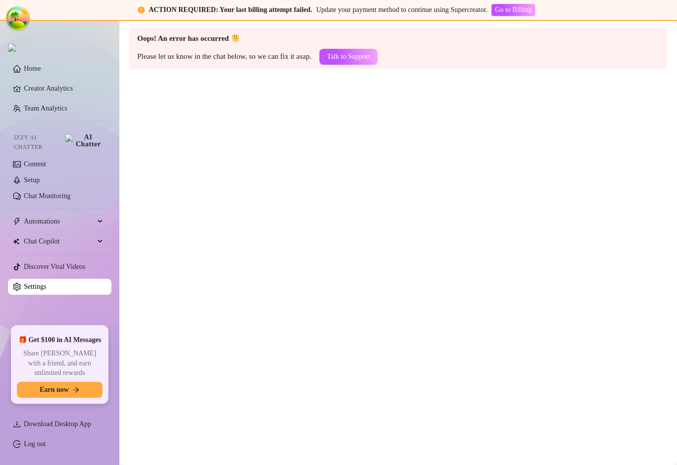
click at [503, 227] on main "Oops! An error has occurred 🫠 Please let us know in the chat below, so we can f…" at bounding box center [398, 243] width 558 height 444
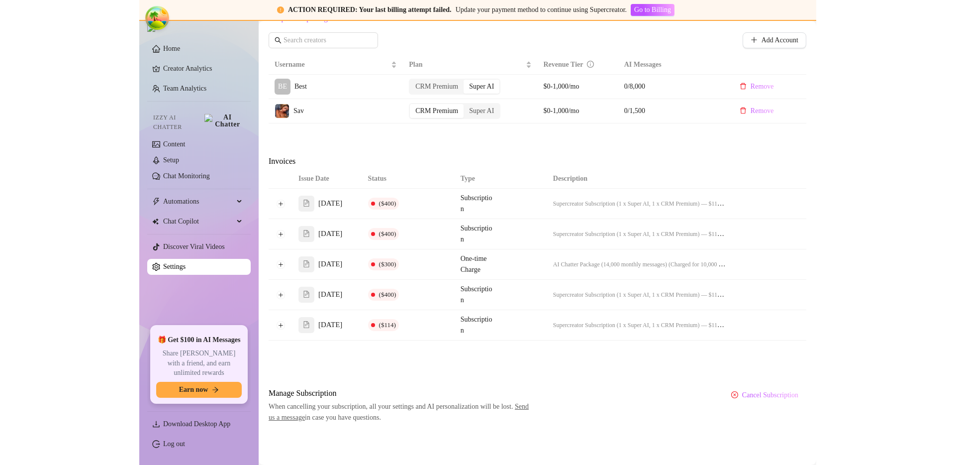
scroll to position [342, 0]
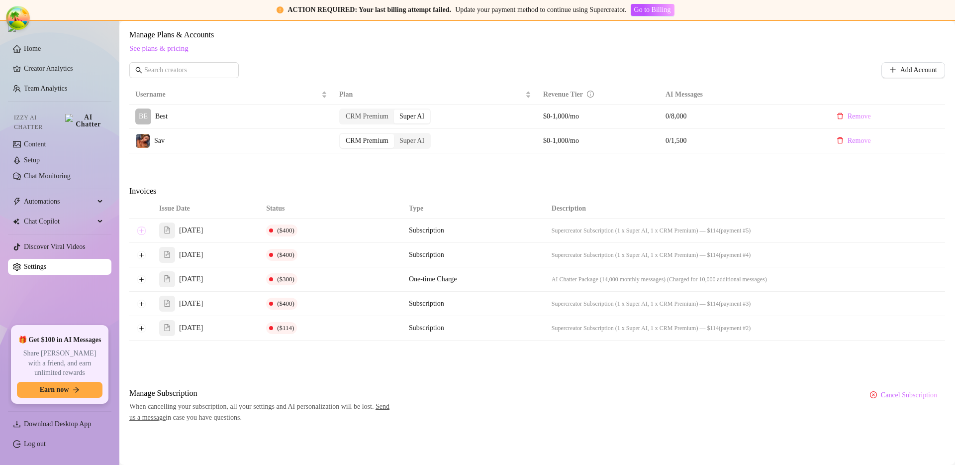
click at [145, 231] on button "Expand row" at bounding box center [141, 230] width 8 height 8
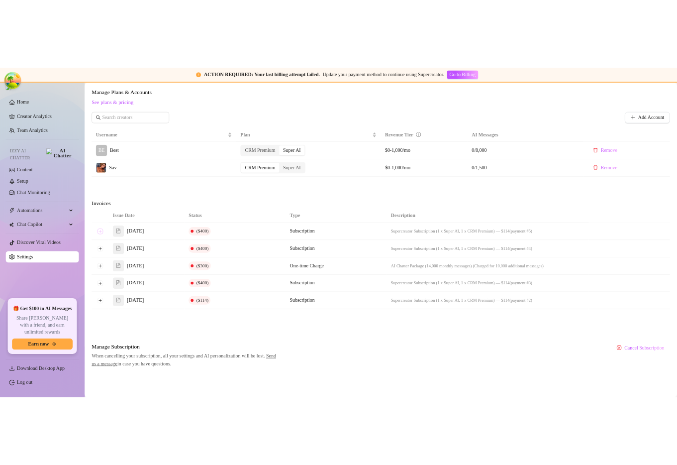
scroll to position [0, 0]
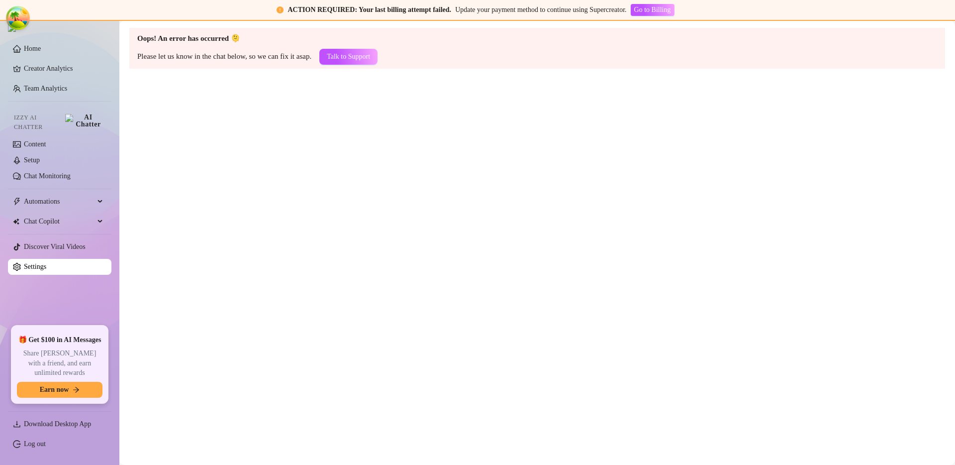
click at [628, 287] on main "Oops! An error has occurred 🫠 Please let us know in the chat below, so we can f…" at bounding box center [537, 243] width 836 height 444
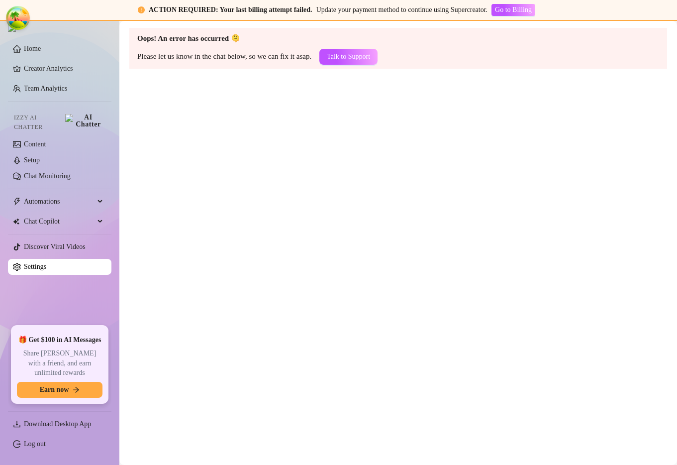
click at [553, 210] on main "Oops! An error has occurred 🫠 Please let us know in the chat below, so we can f…" at bounding box center [398, 243] width 558 height 444
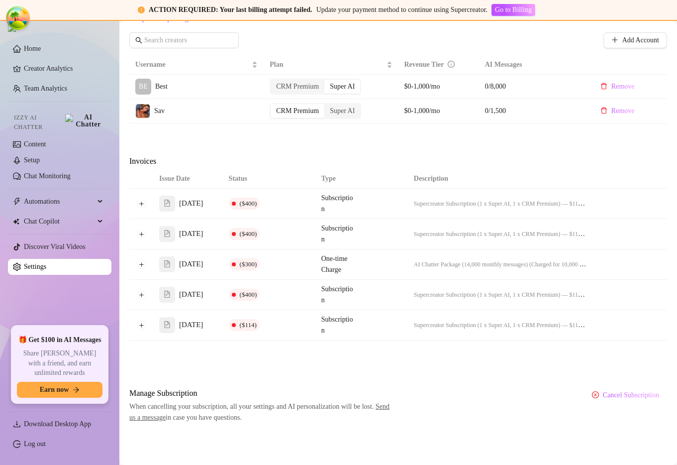
scroll to position [417, 0]
click at [142, 238] on button "Expand row" at bounding box center [141, 234] width 8 height 8
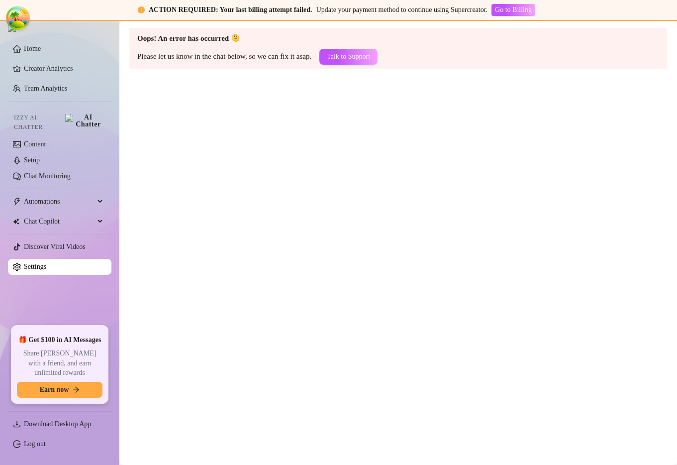
scroll to position [0, 0]
